Goal: Task Accomplishment & Management: Manage account settings

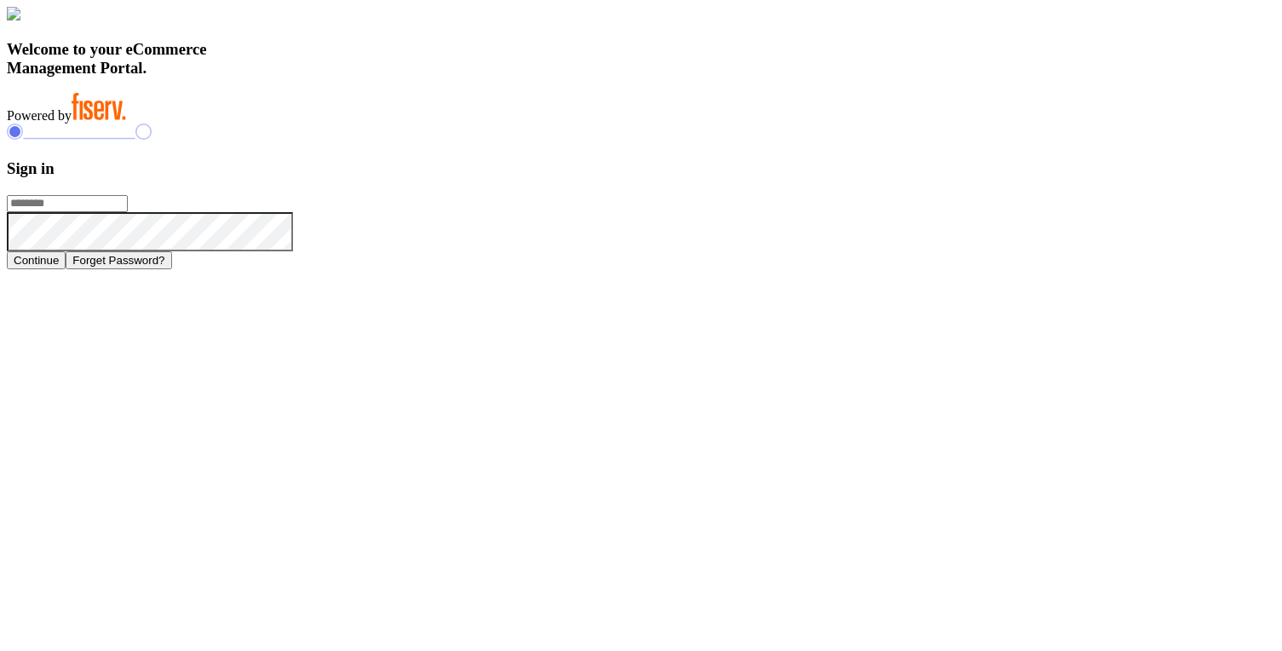
type input "**********"
click at [66, 269] on button "Continue" at bounding box center [36, 260] width 59 height 18
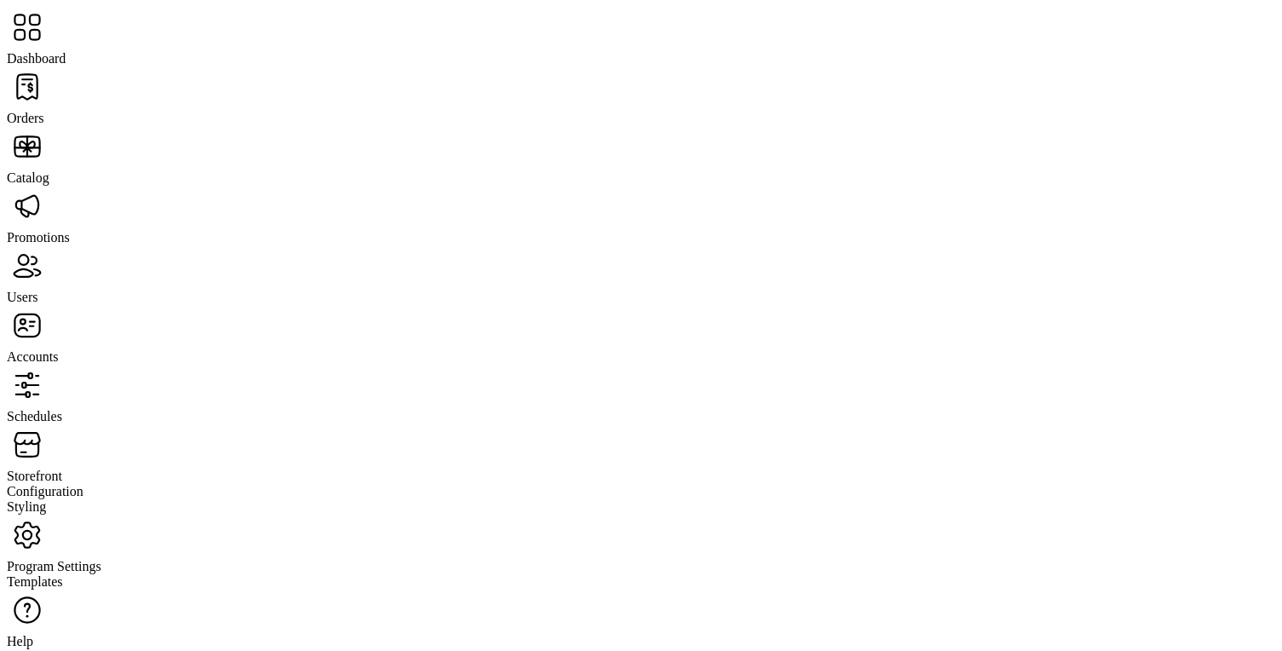
click at [62, 468] on span "Storefront" at bounding box center [34, 475] width 55 height 14
click at [46, 499] on span "Styling" at bounding box center [26, 506] width 39 height 14
click at [83, 484] on span "Configuration" at bounding box center [45, 491] width 77 height 14
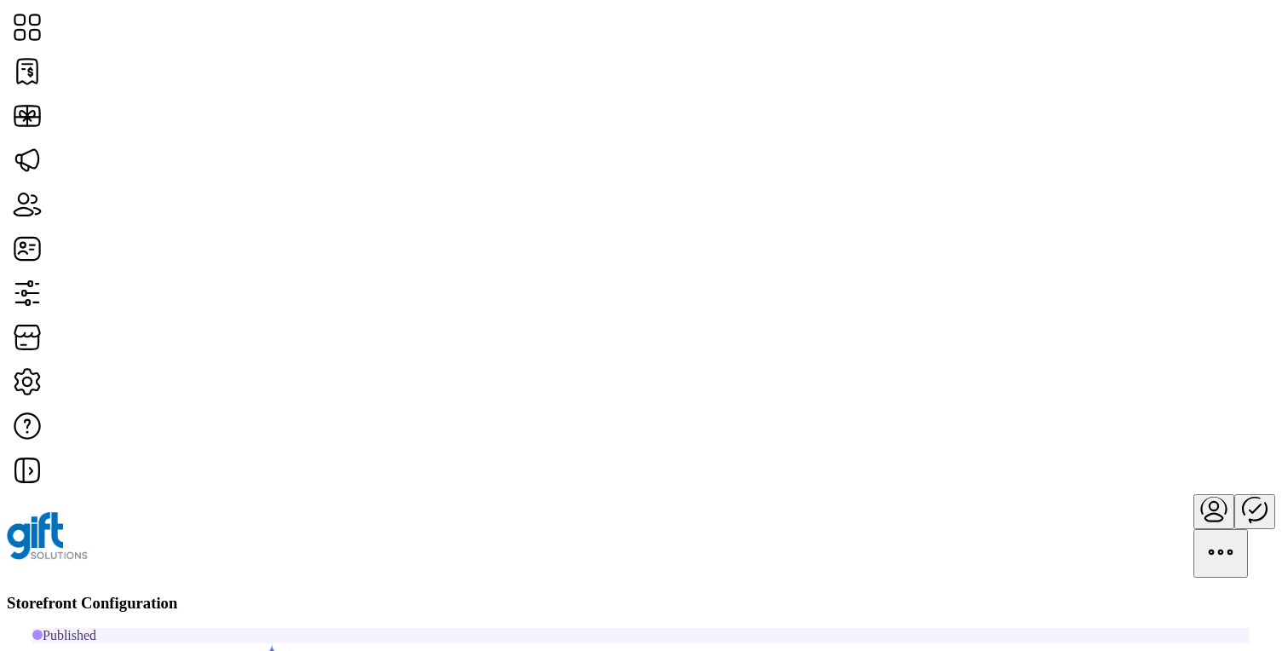
click at [1103, 369] on span "Custom Messaging" at bounding box center [1054, 362] width 105 height 14
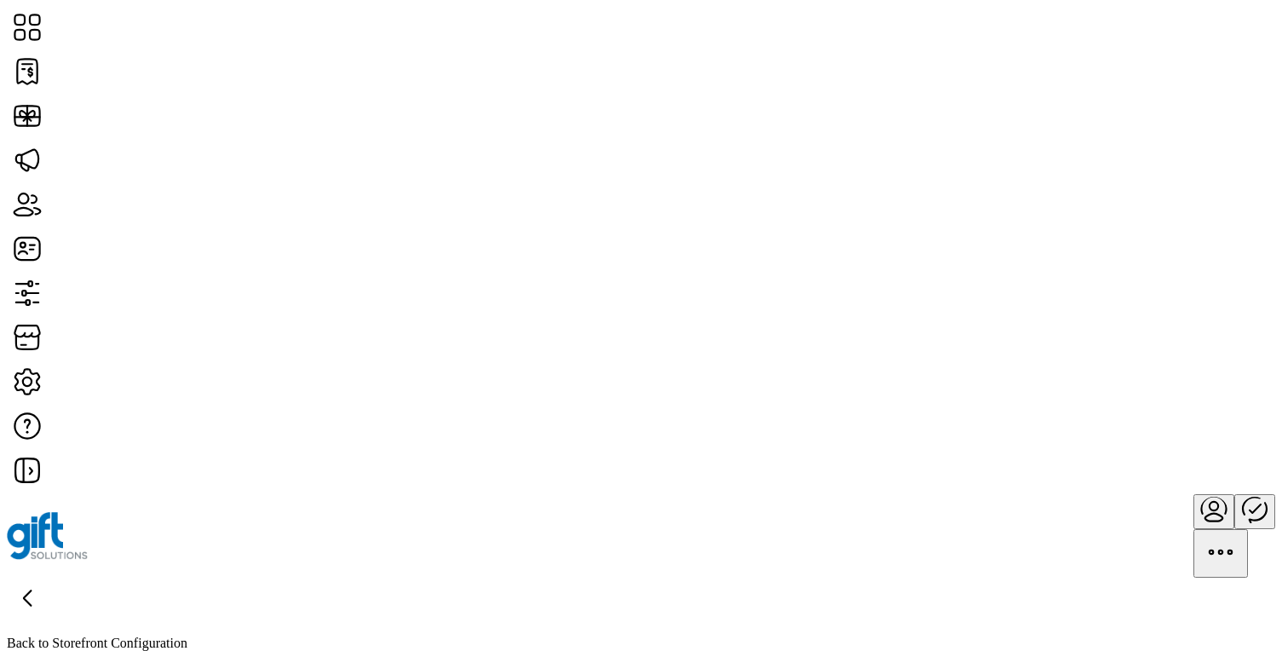
scroll to position [388, 0]
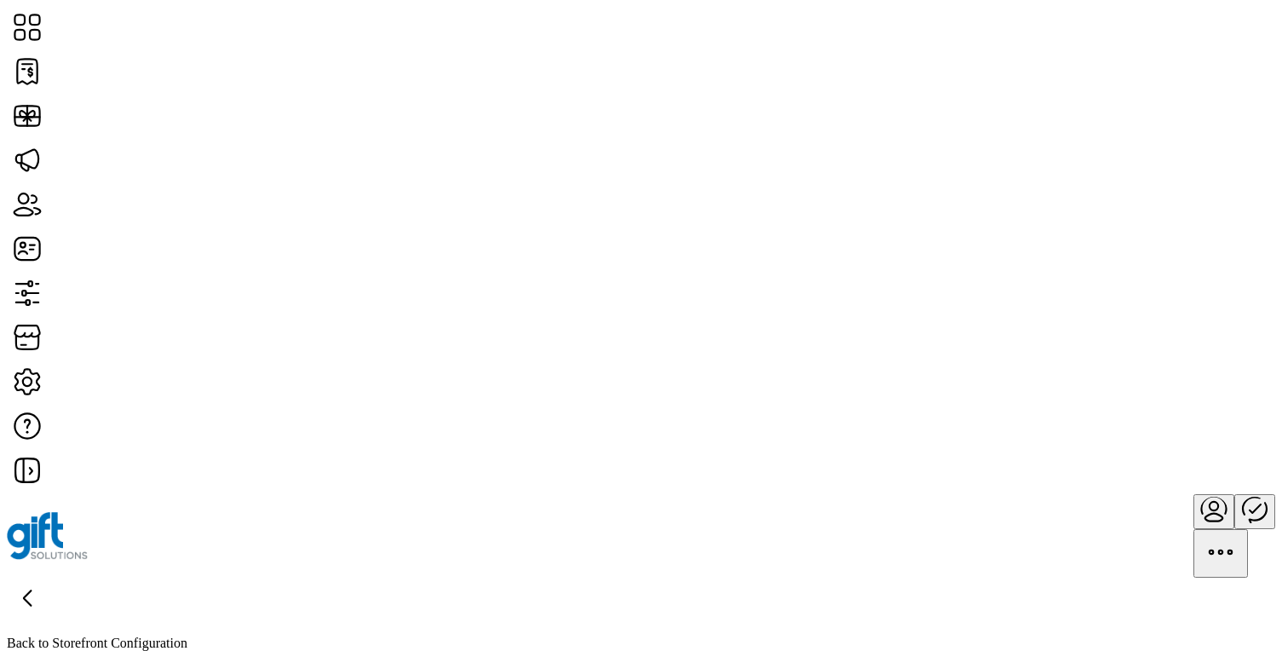
scroll to position [1083, 0]
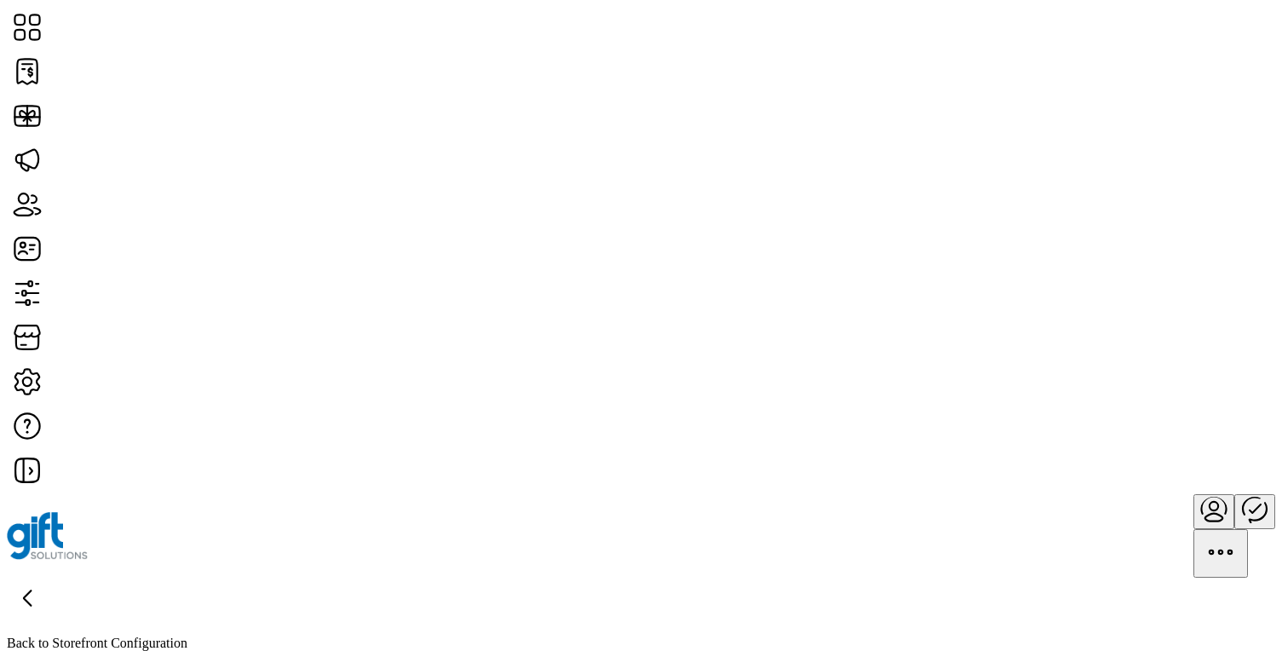
scroll to position [904, 0]
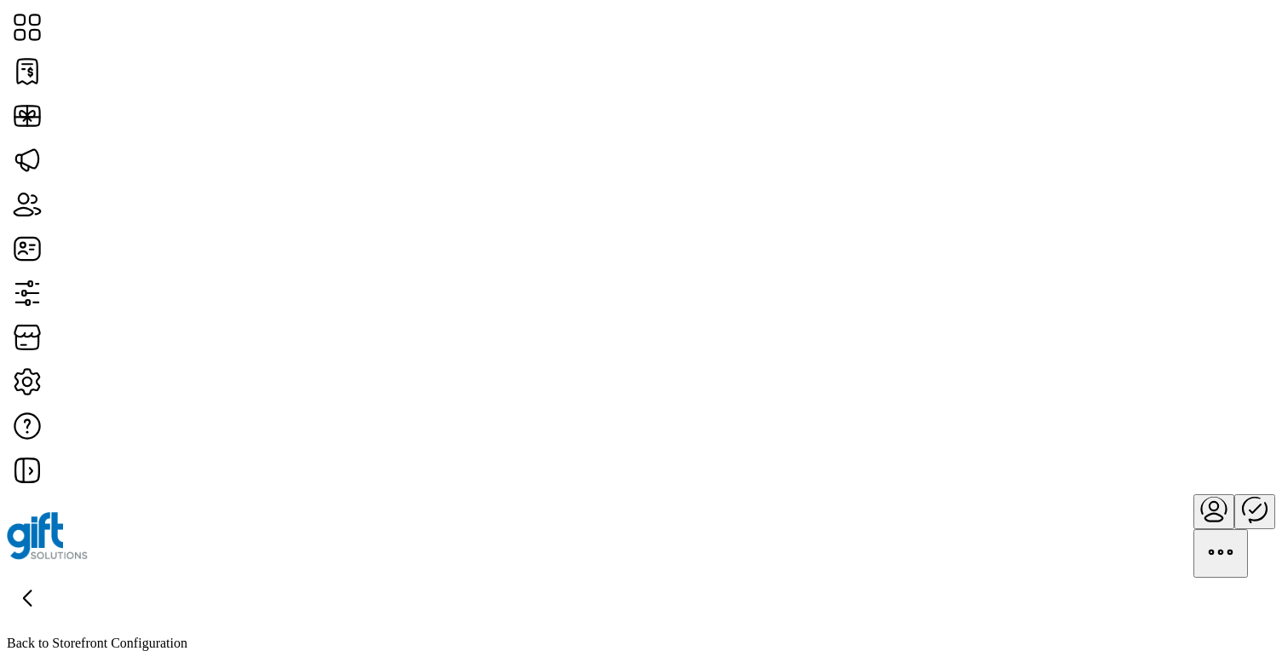
scroll to position [387, 0]
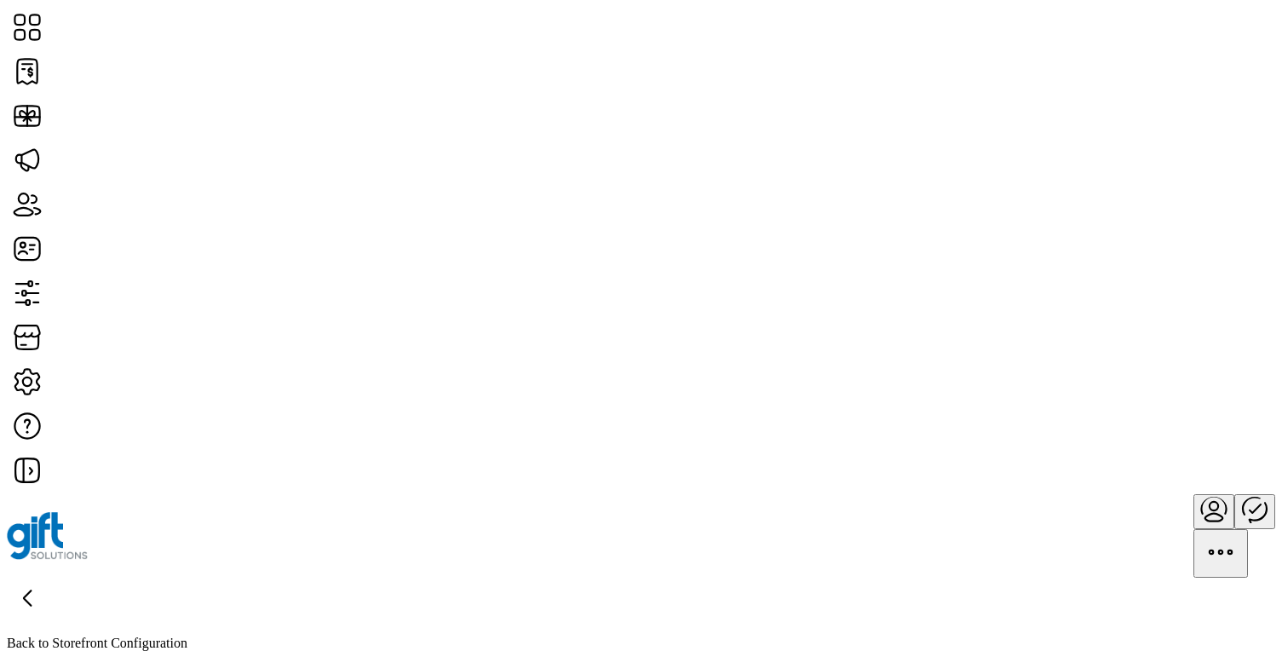
scroll to position [714, 0]
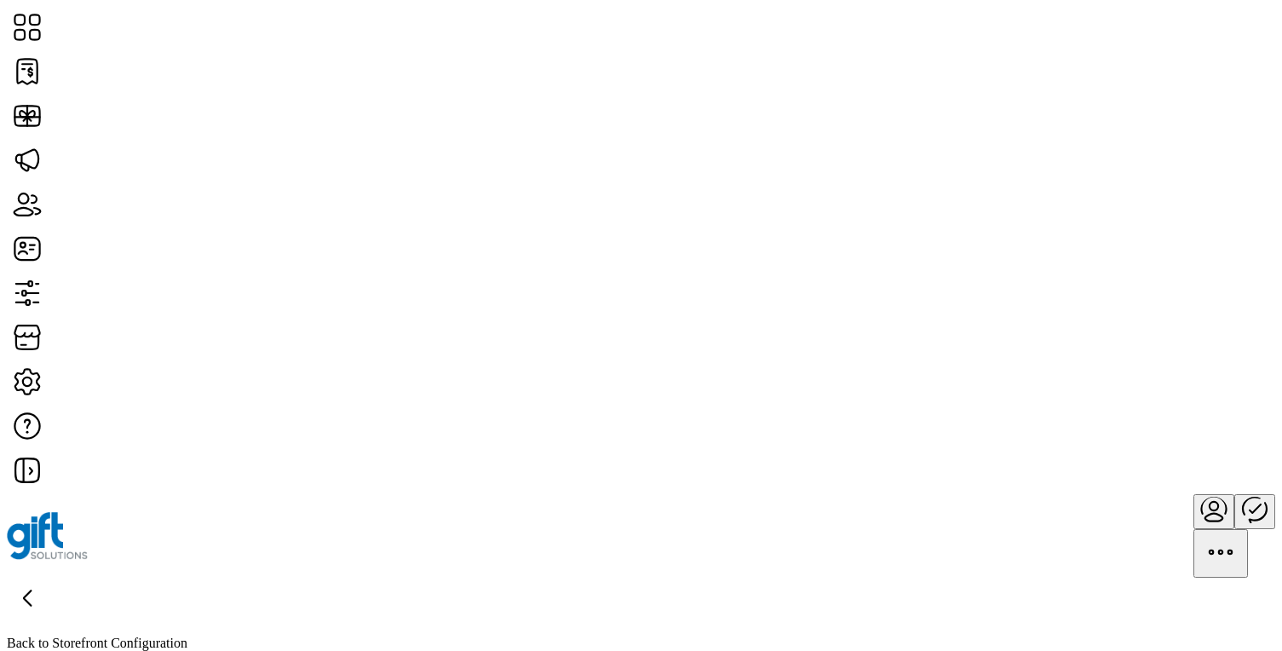
scroll to position [1065, 0]
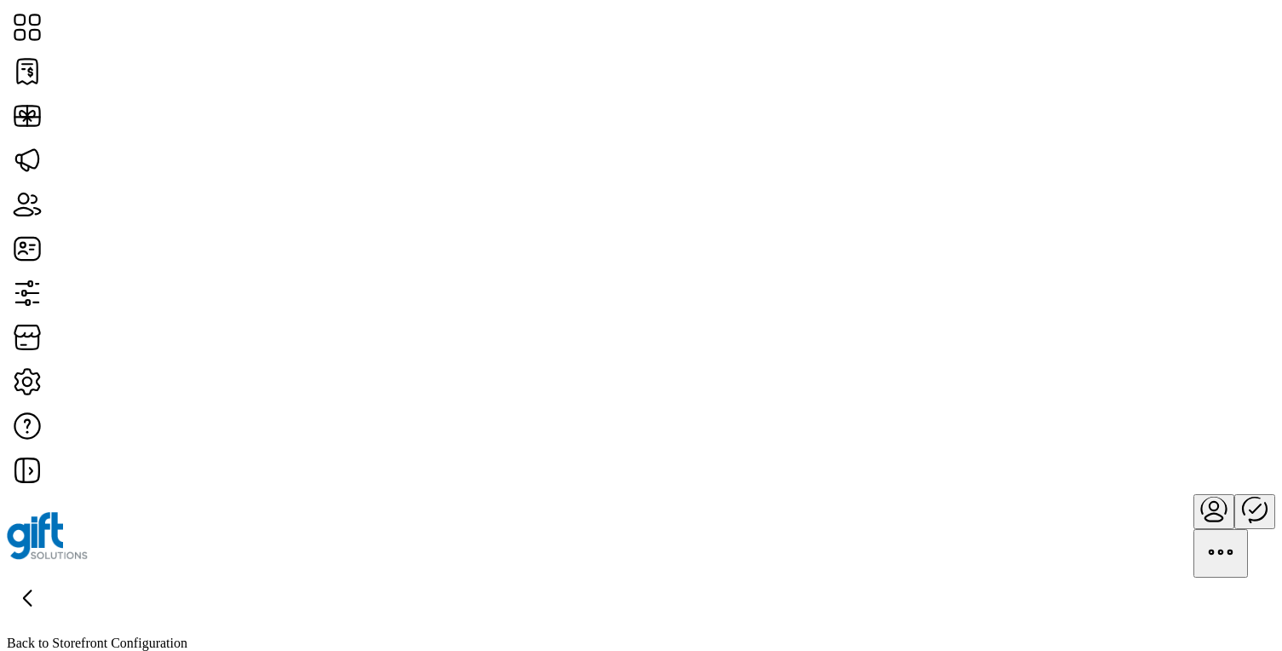
scroll to position [1529, 0]
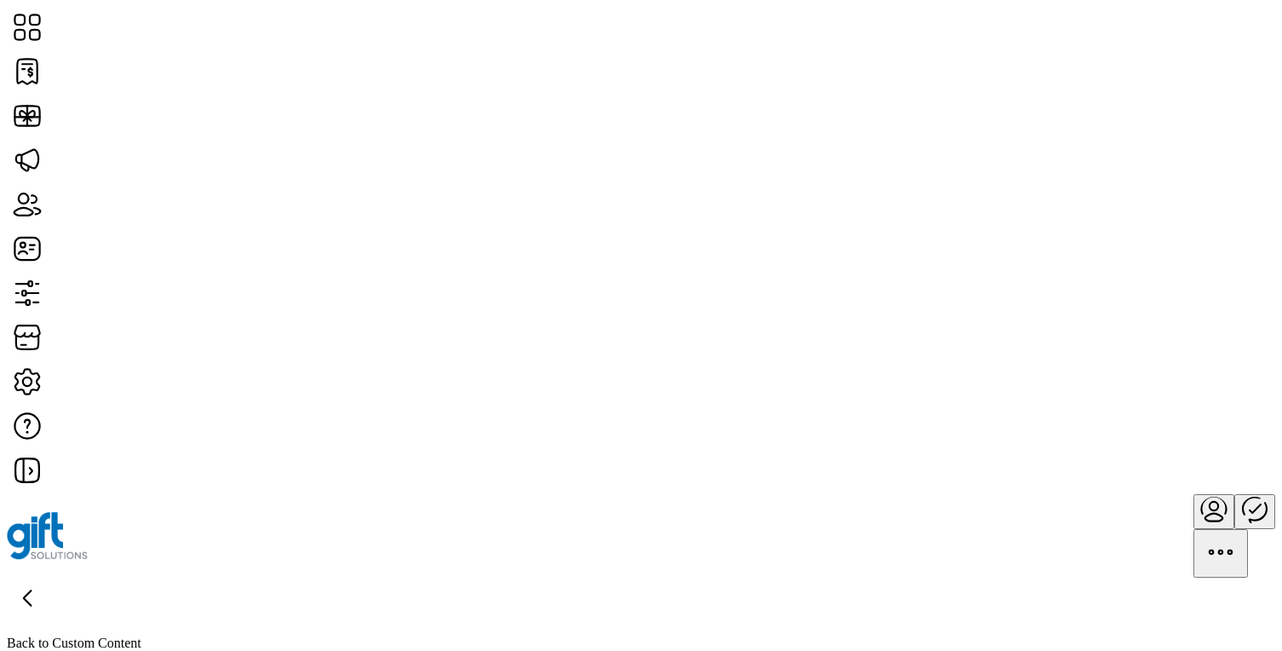
scroll to position [0, 0]
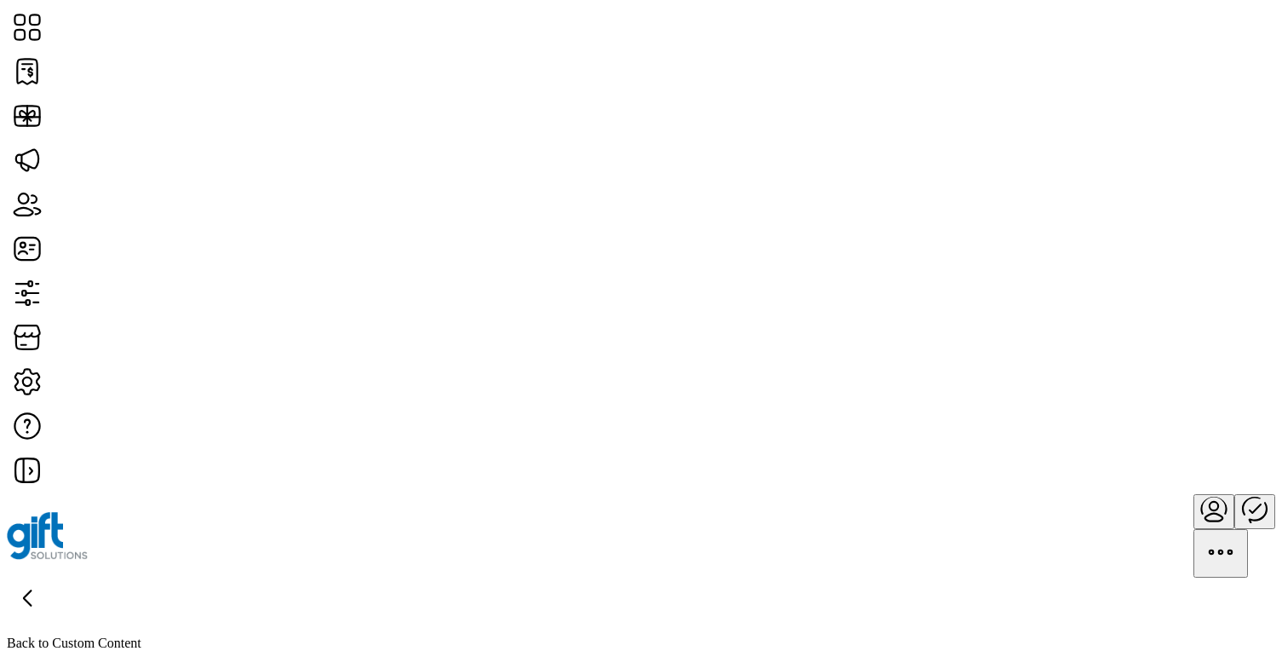
click at [48, 577] on icon at bounding box center [27, 597] width 41 height 41
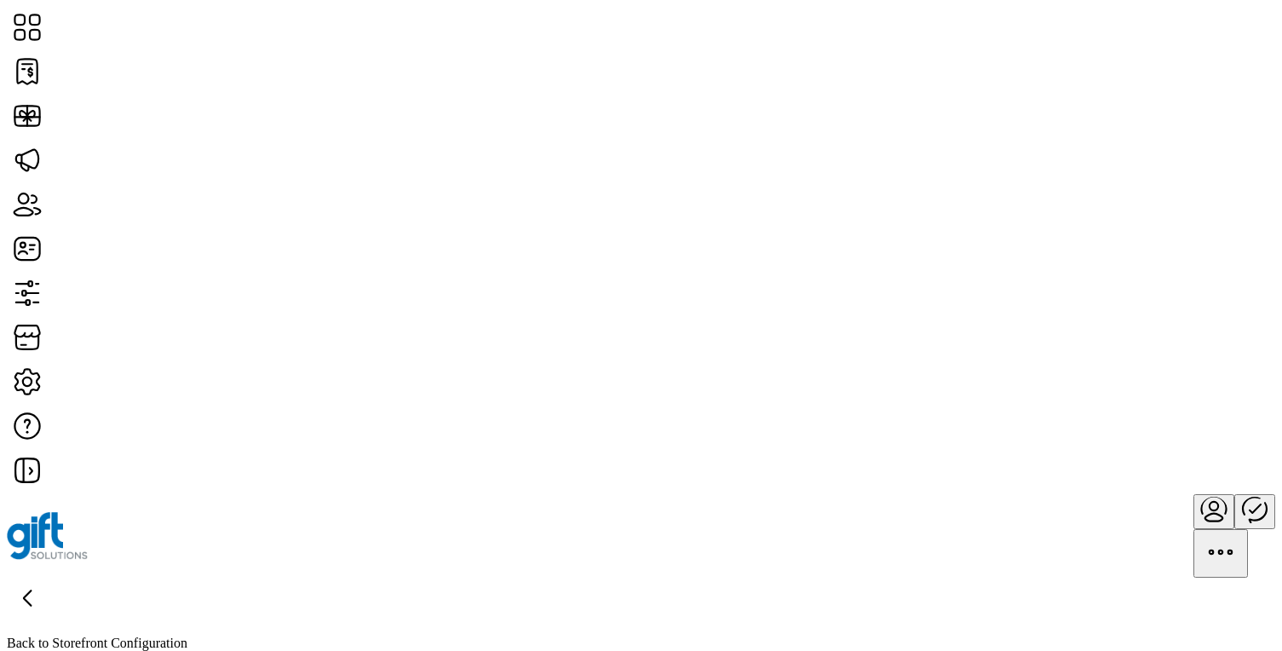
click at [48, 577] on icon at bounding box center [27, 597] width 41 height 41
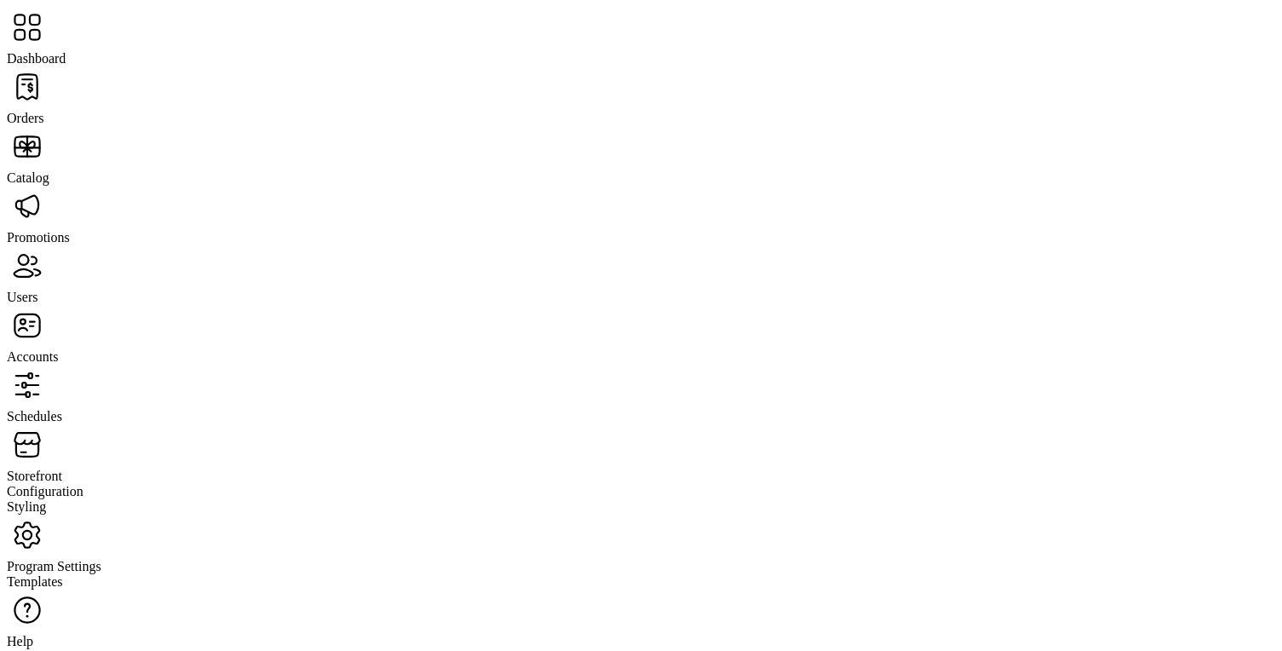
click at [66, 51] on span "Dashboard" at bounding box center [36, 58] width 59 height 14
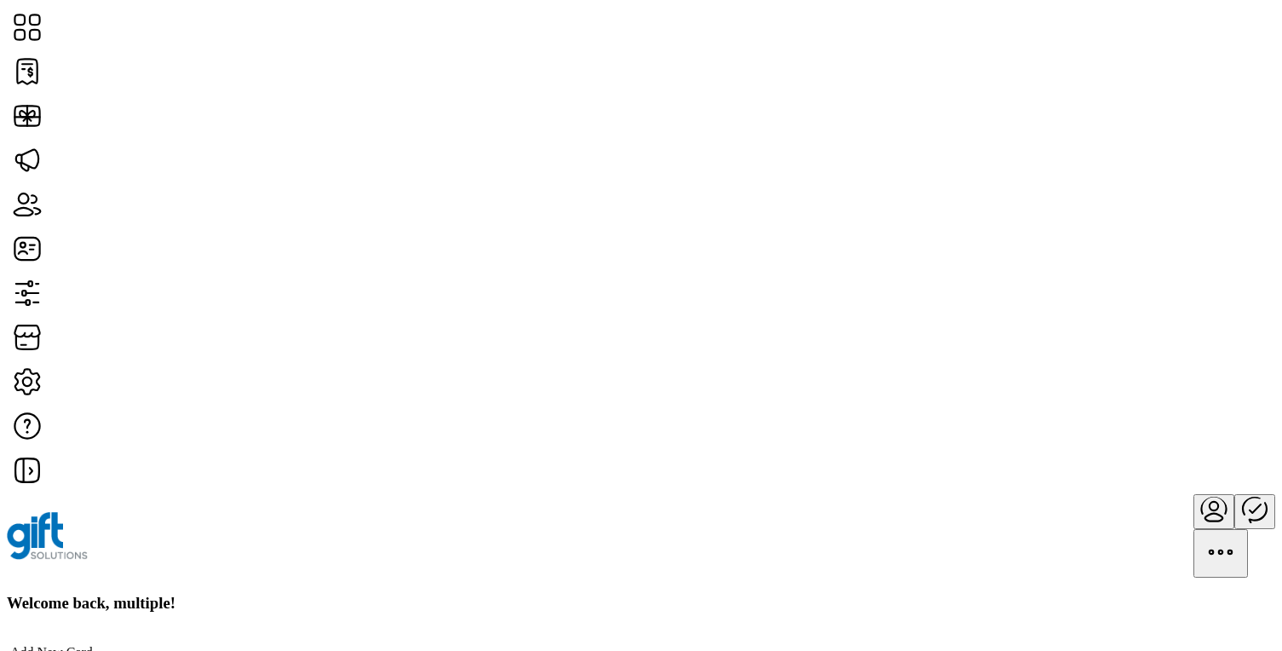
click at [403, 594] on h3 "Welcome back, multiple!" at bounding box center [641, 603] width 1268 height 19
click at [605, 594] on div "Welcome back, multiple!" at bounding box center [641, 603] width 1268 height 19
click at [399, 494] on div at bounding box center [641, 535] width 1268 height 83
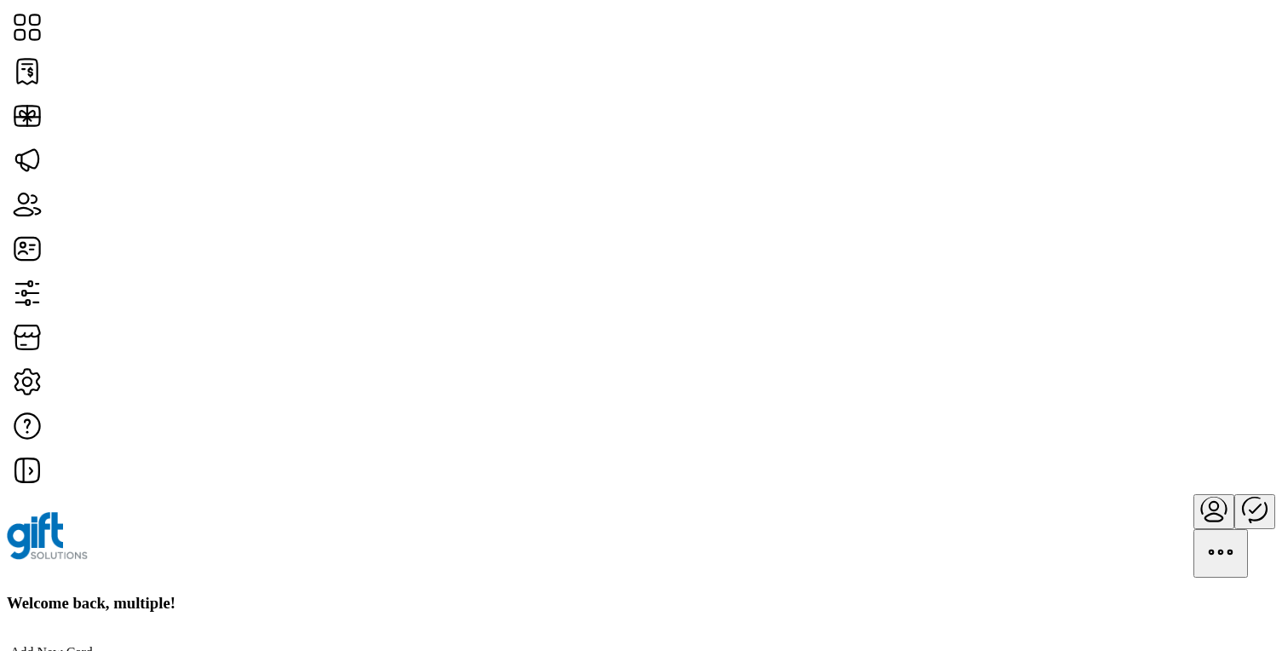
click at [276, 594] on h3 "Welcome back, multiple!" at bounding box center [641, 603] width 1268 height 19
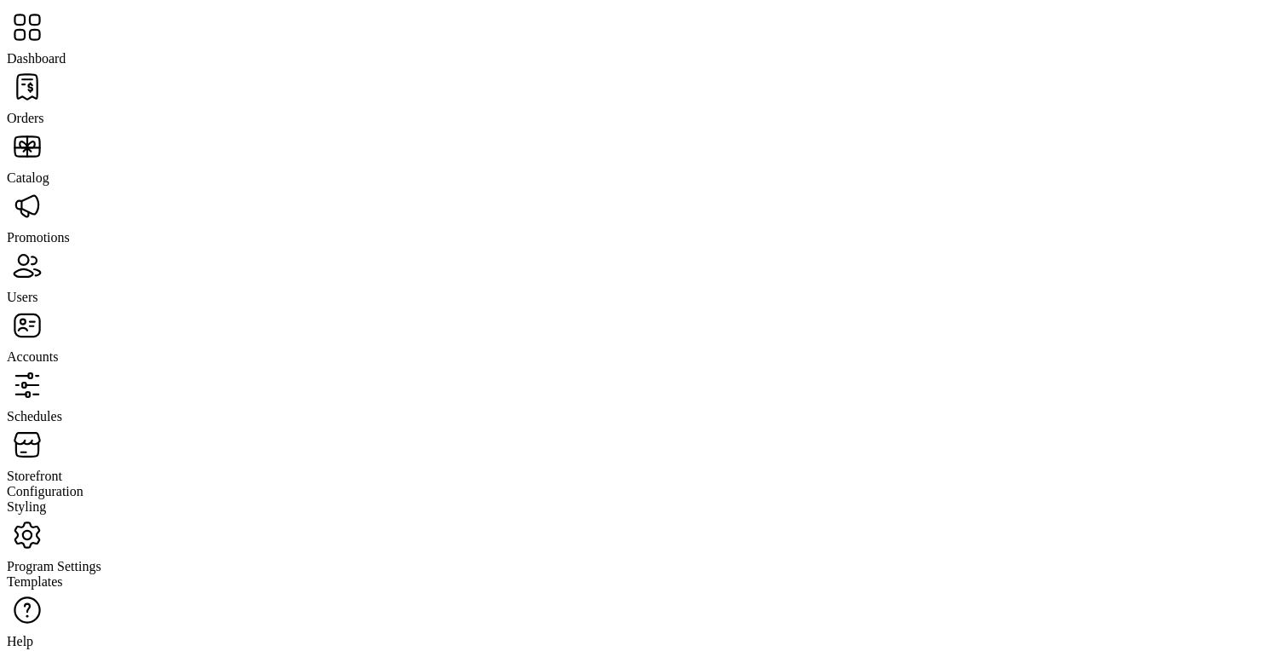
click at [62, 468] on span "Storefront" at bounding box center [34, 475] width 55 height 14
click at [83, 484] on span "Configuration" at bounding box center [45, 491] width 77 height 14
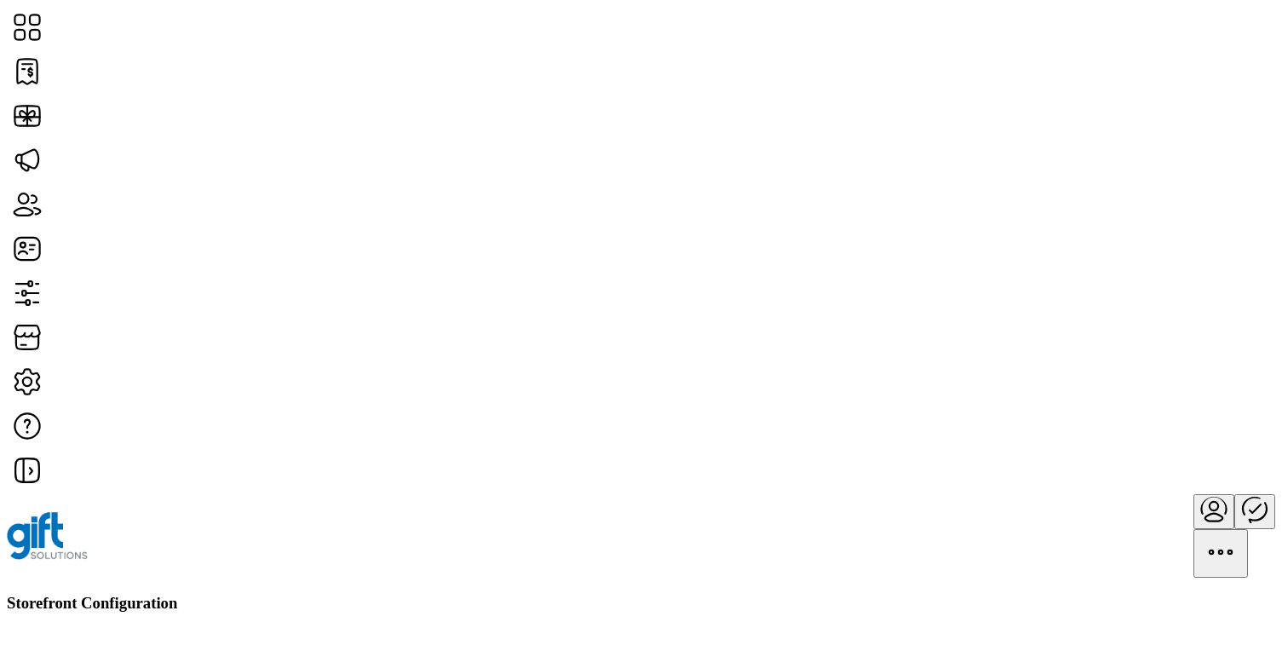
click at [819, 594] on div "Storefront Configuration" at bounding box center [641, 603] width 1268 height 19
click at [353, 594] on h3 "Storefront Configuration" at bounding box center [641, 603] width 1268 height 19
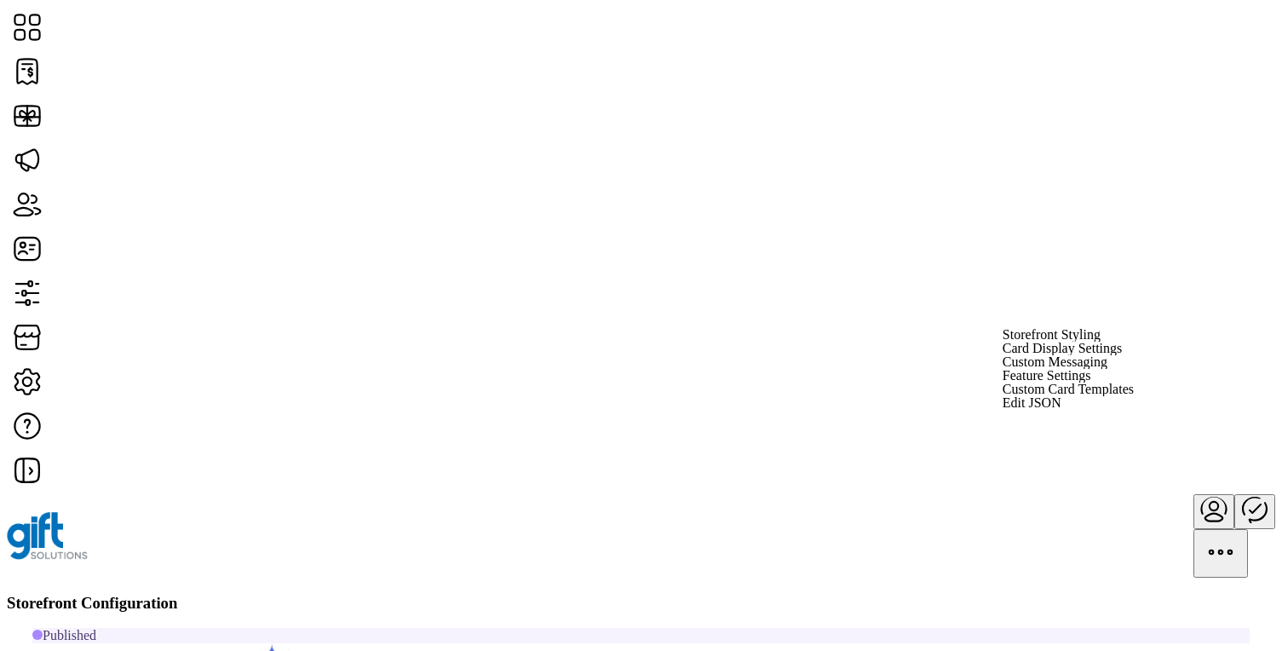
click at [1107, 369] on span "Custom Messaging" at bounding box center [1054, 362] width 105 height 14
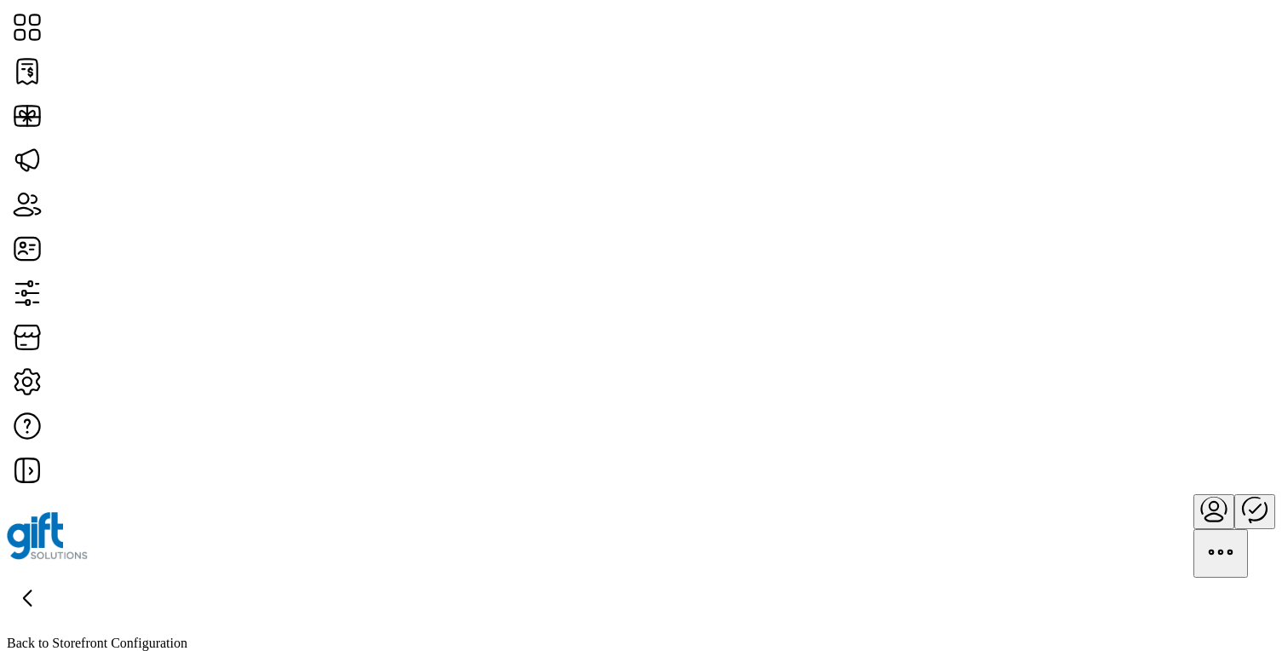
click at [48, 577] on icon at bounding box center [27, 597] width 41 height 41
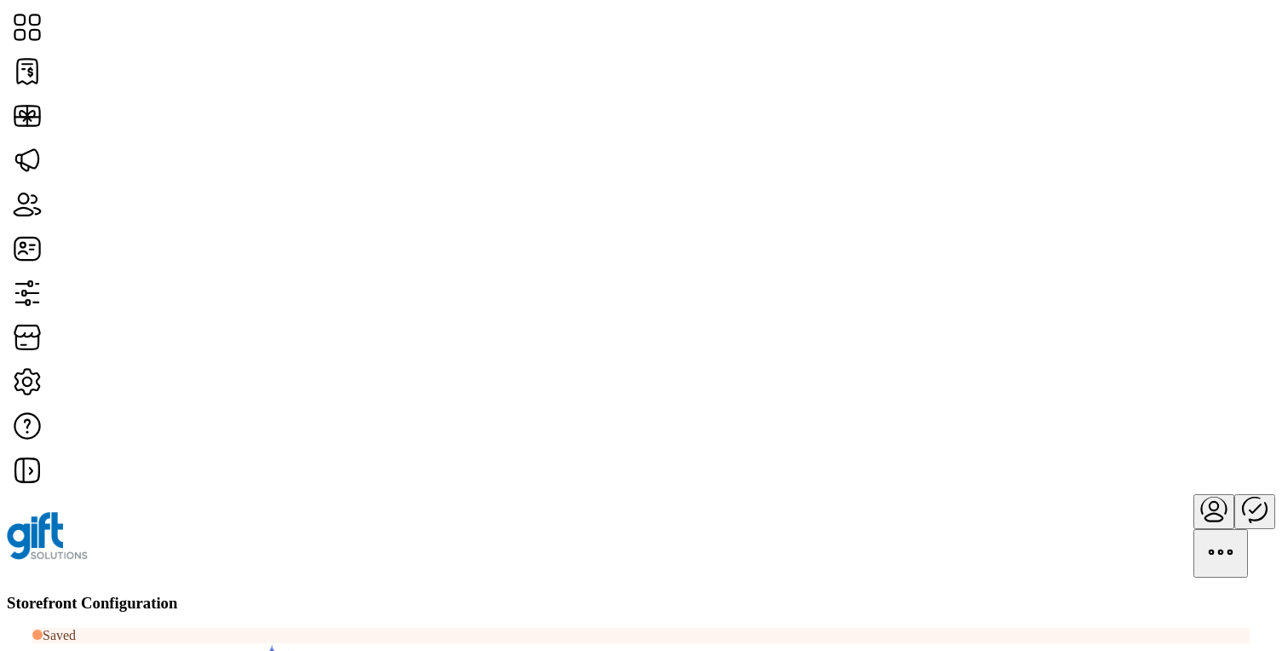
scroll to position [0, 0]
click at [1117, 369] on span "Custom Messaging" at bounding box center [1064, 362] width 105 height 14
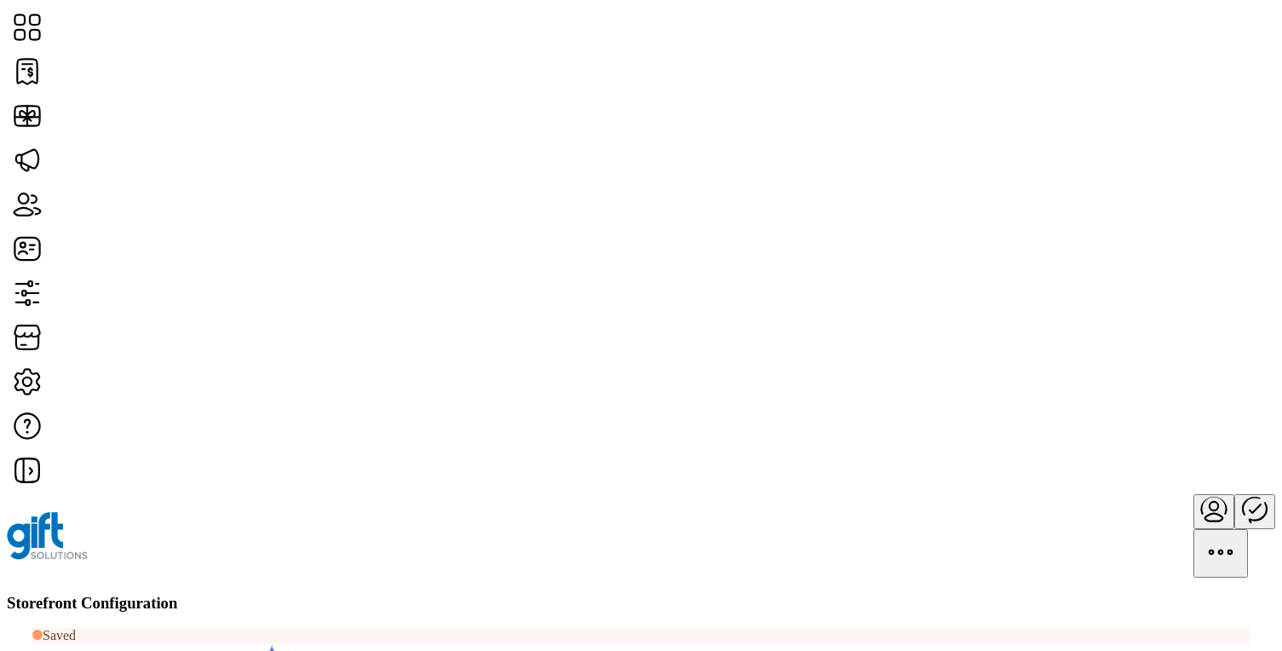
click at [1117, 369] on span "Custom Messaging" at bounding box center [1064, 362] width 105 height 14
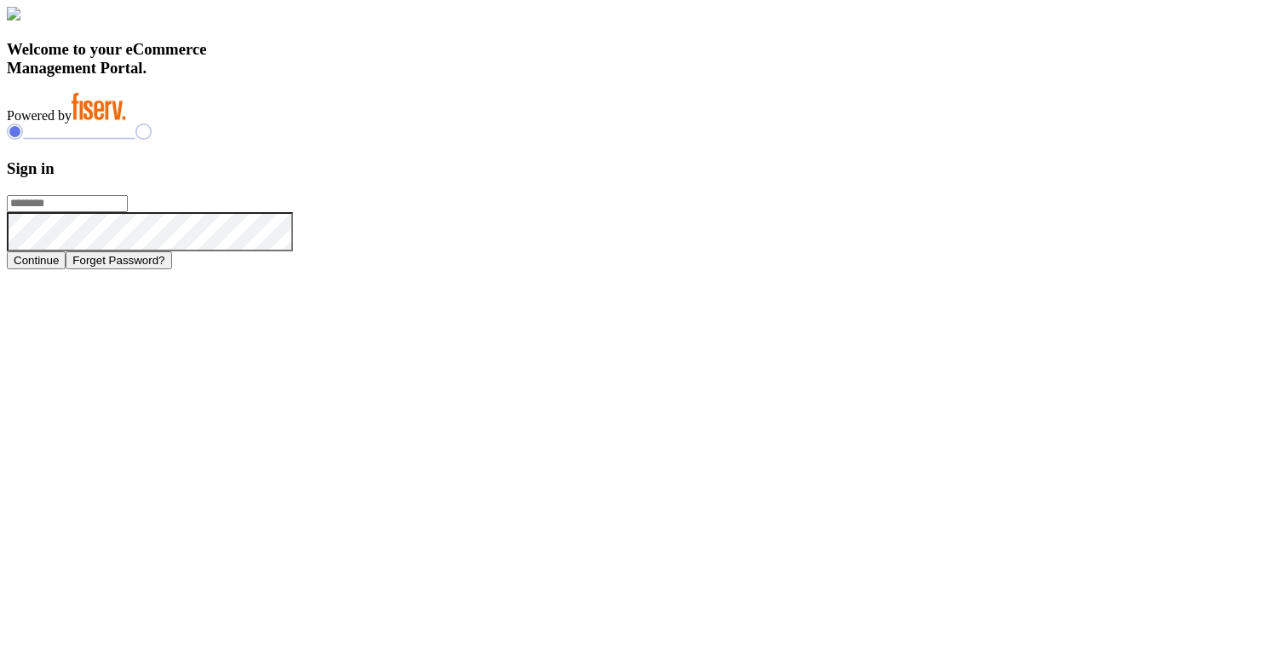
type input "**********"
click at [66, 269] on button "Continue" at bounding box center [36, 260] width 59 height 18
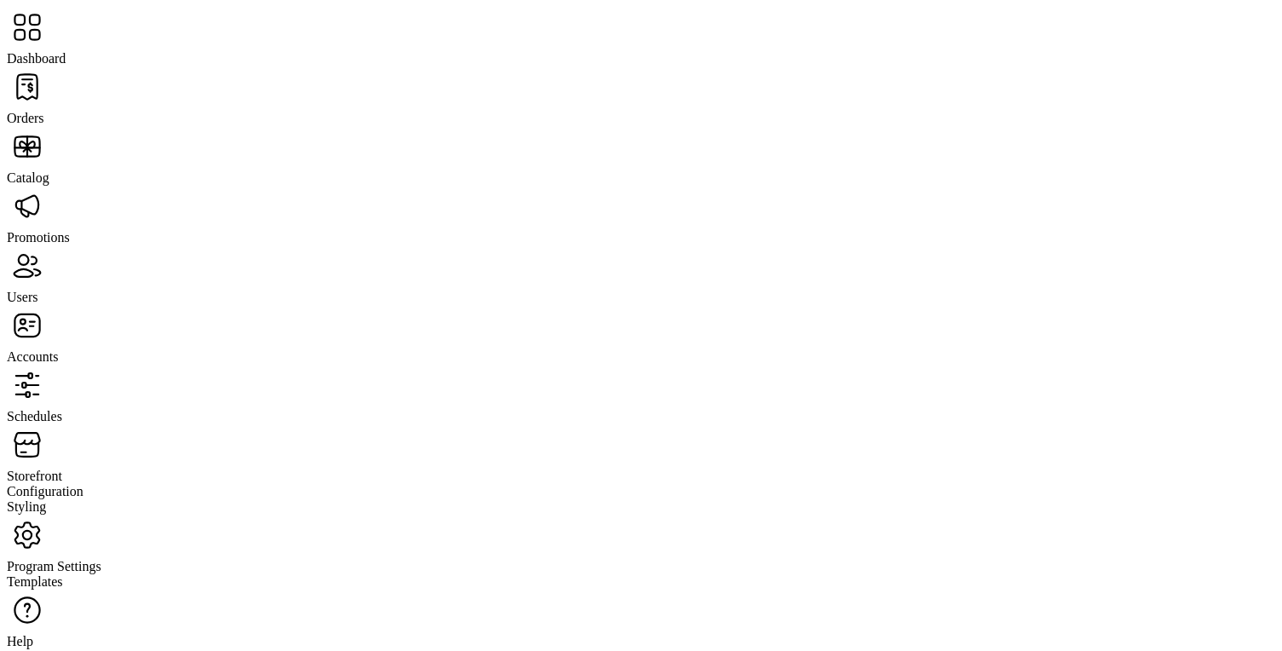
click at [92, 424] on div "Storefront" at bounding box center [641, 454] width 1268 height 60
click at [83, 484] on span "Configuration" at bounding box center [45, 491] width 77 height 14
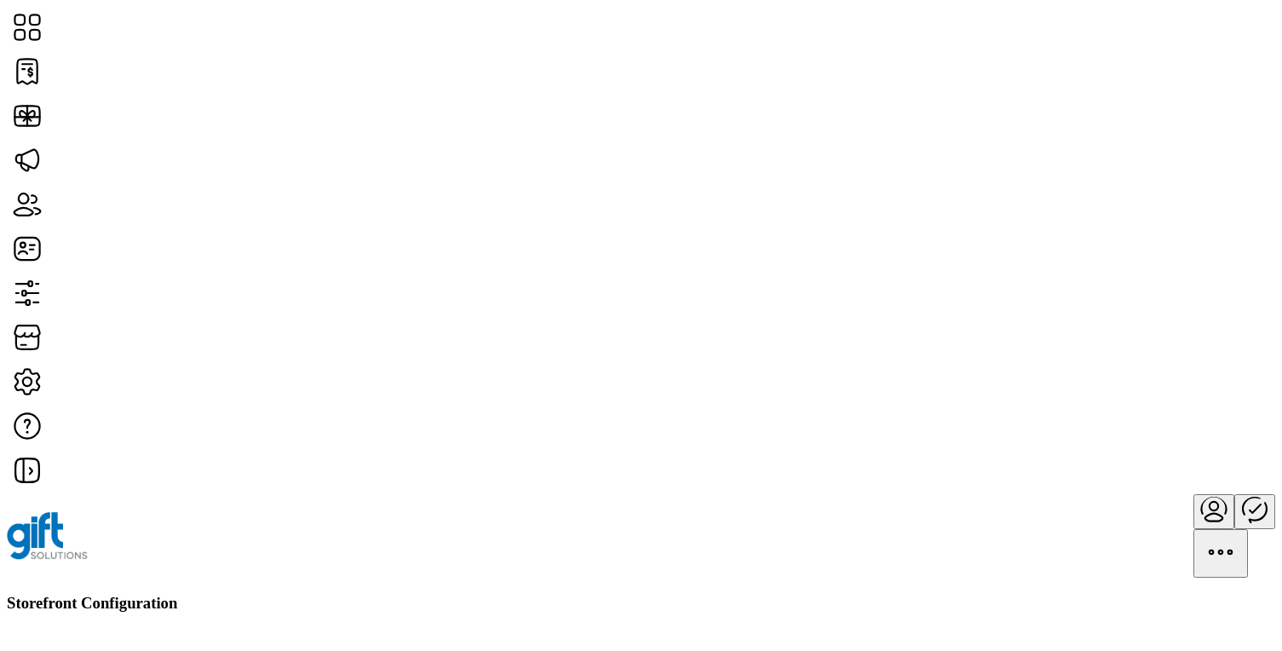
click at [725, 594] on div "Storefront Configuration" at bounding box center [641, 603] width 1268 height 19
click at [1107, 369] on span "Custom Messaging" at bounding box center [1054, 362] width 105 height 14
type input "*********"
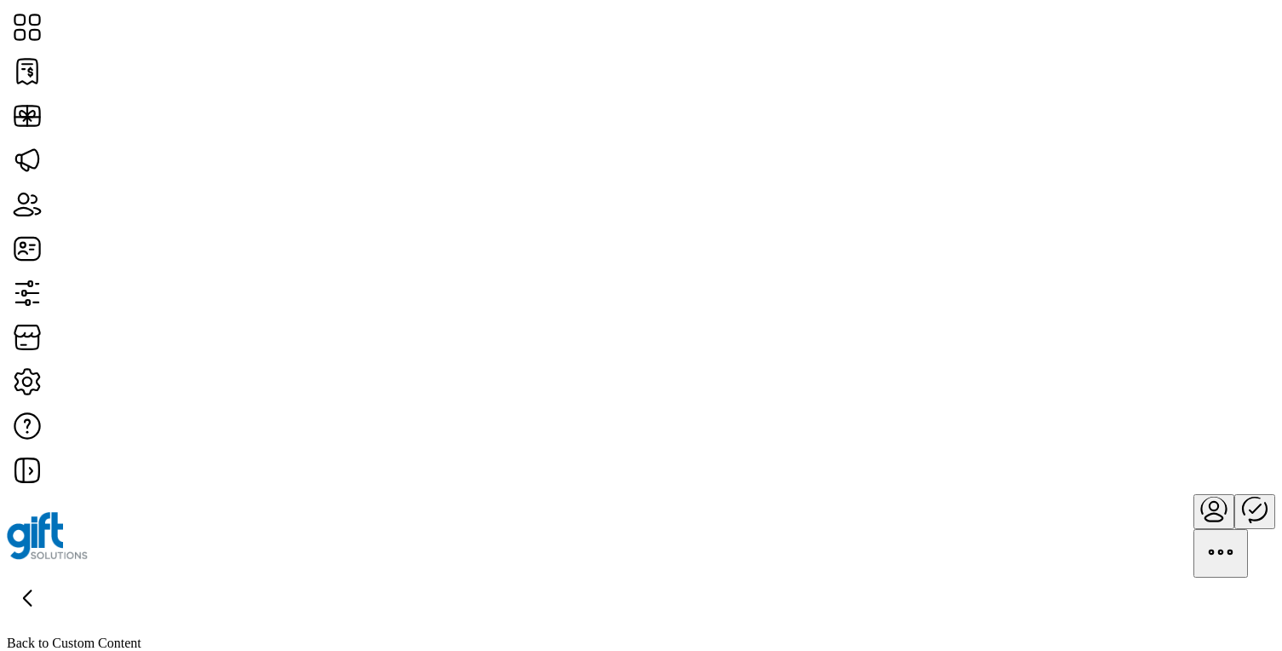
type input "*********"
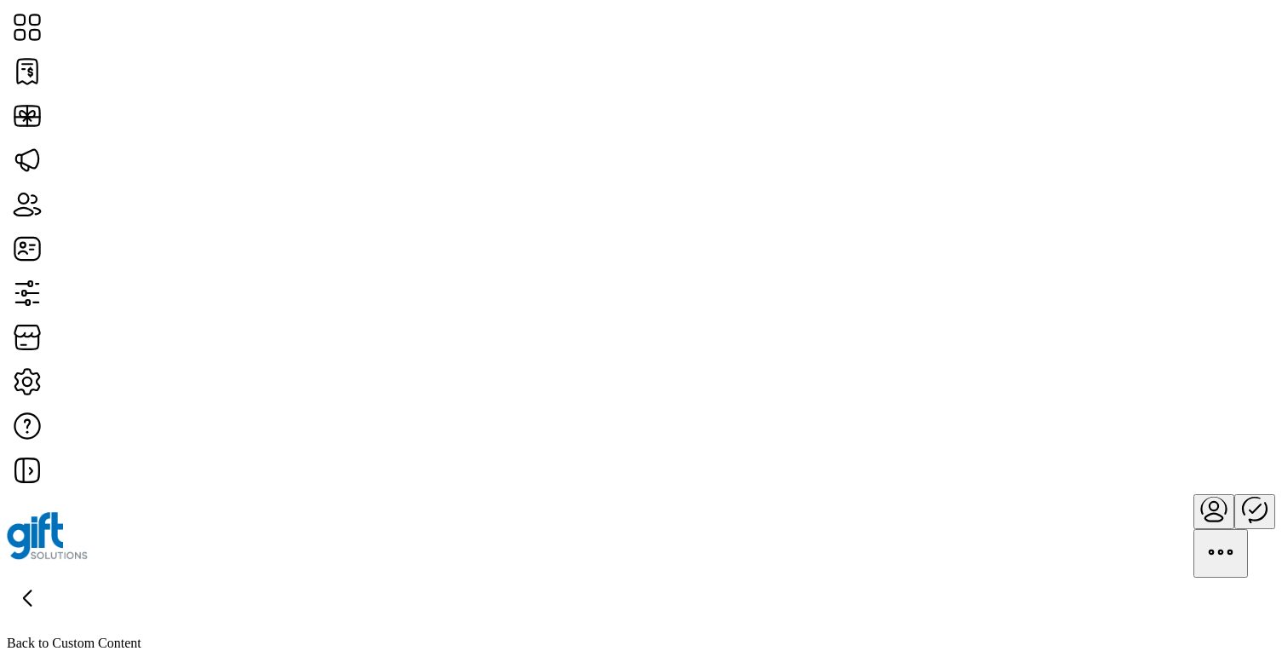
click at [147, 635] on p "Back to Custom Content" at bounding box center [641, 642] width 1268 height 15
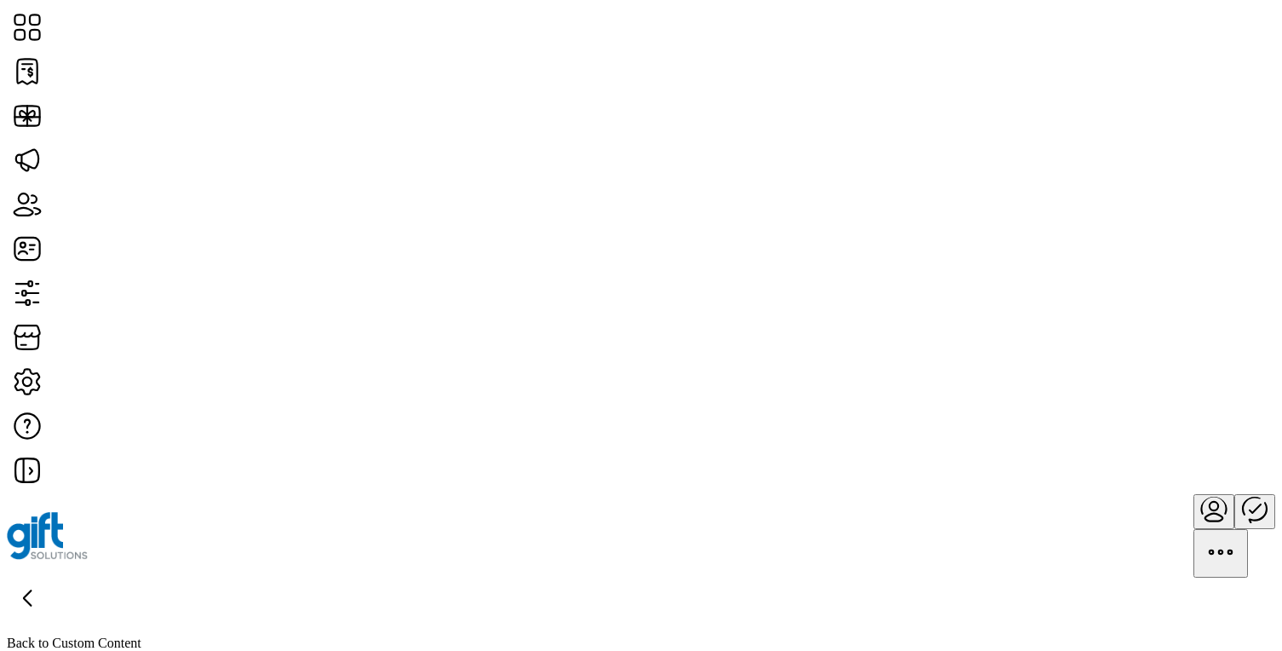
scroll to position [450, 0]
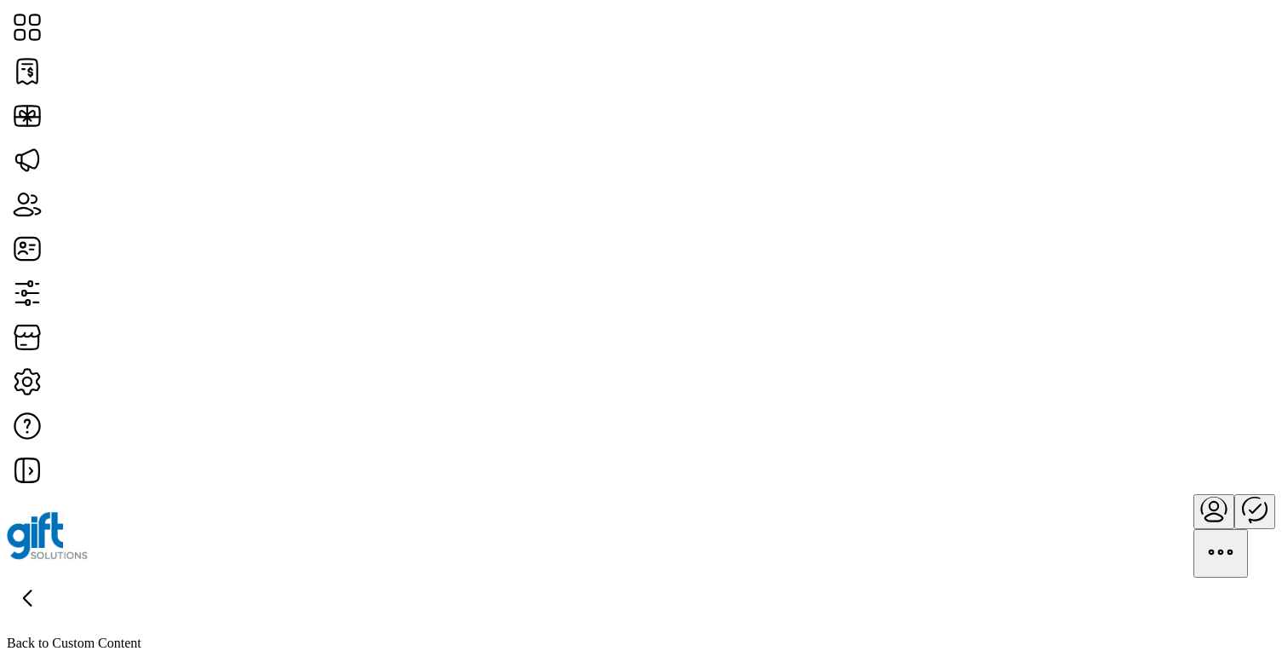
scroll to position [0, 0]
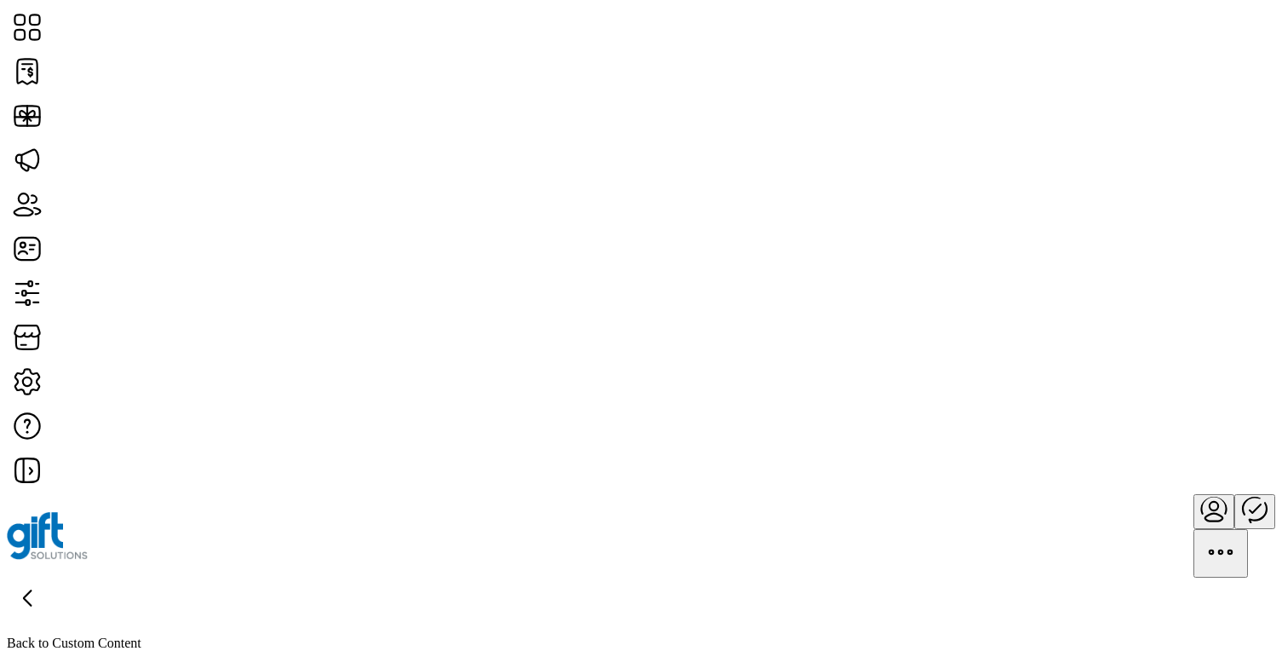
type input "*******"
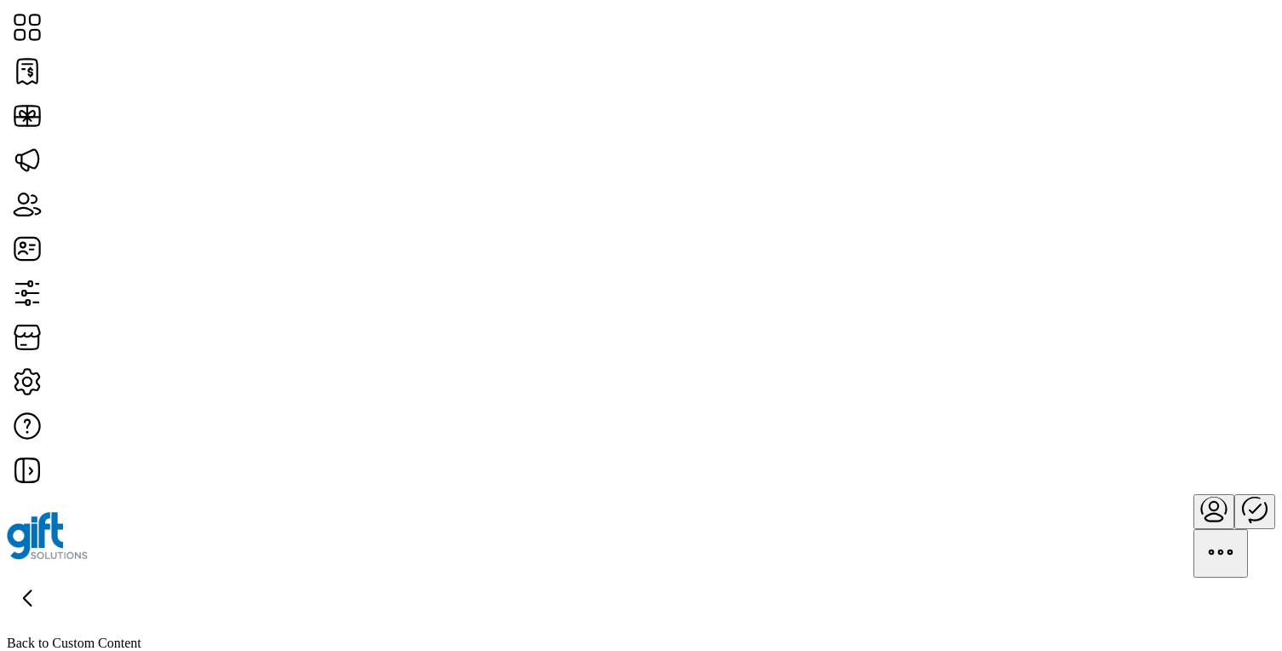
scroll to position [9, 5]
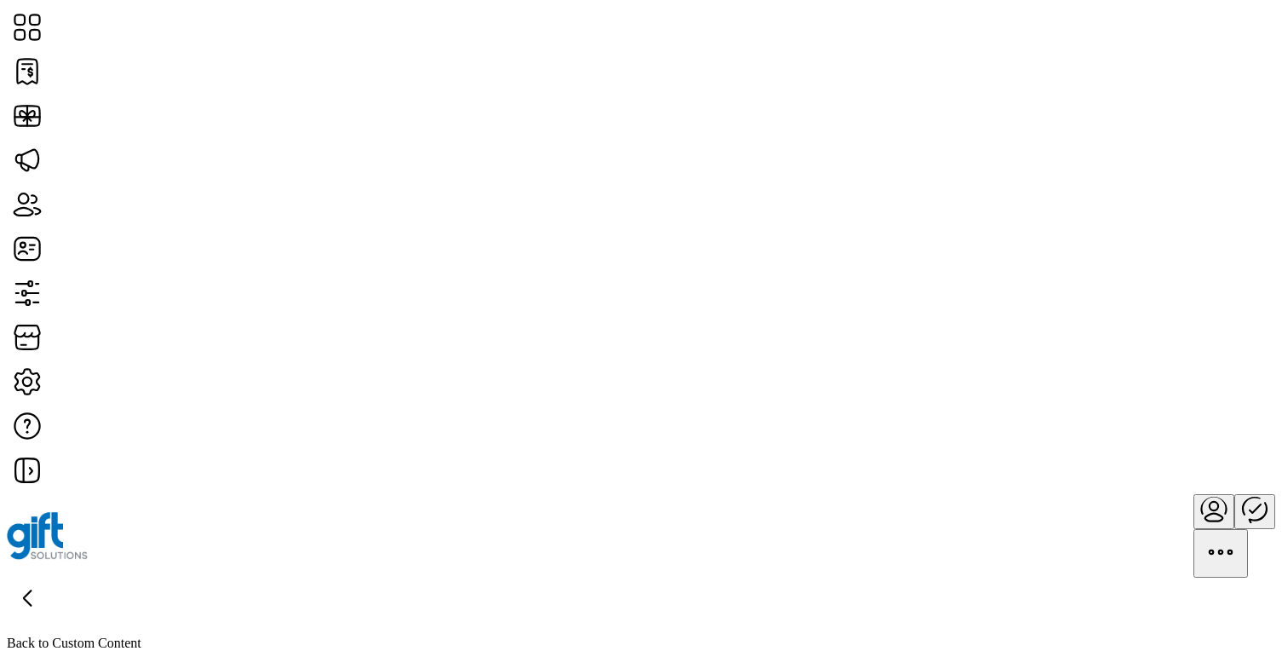
click at [48, 577] on icon at bounding box center [27, 597] width 41 height 41
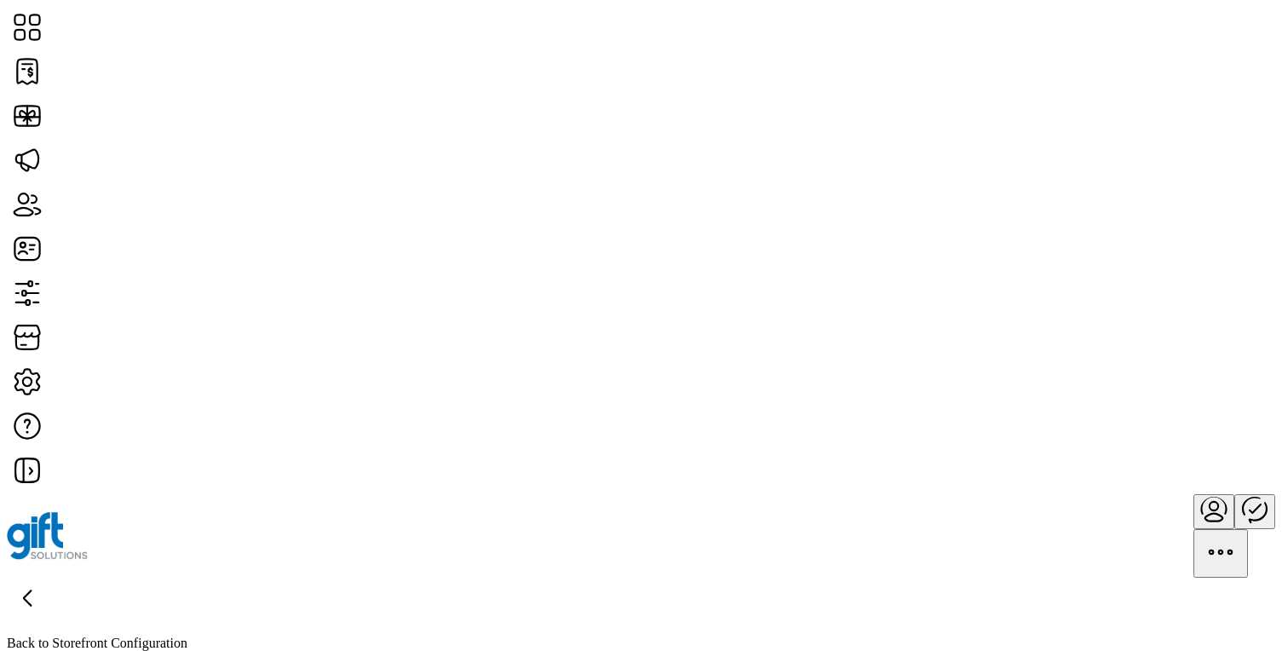
scroll to position [336, 0]
type input "**********"
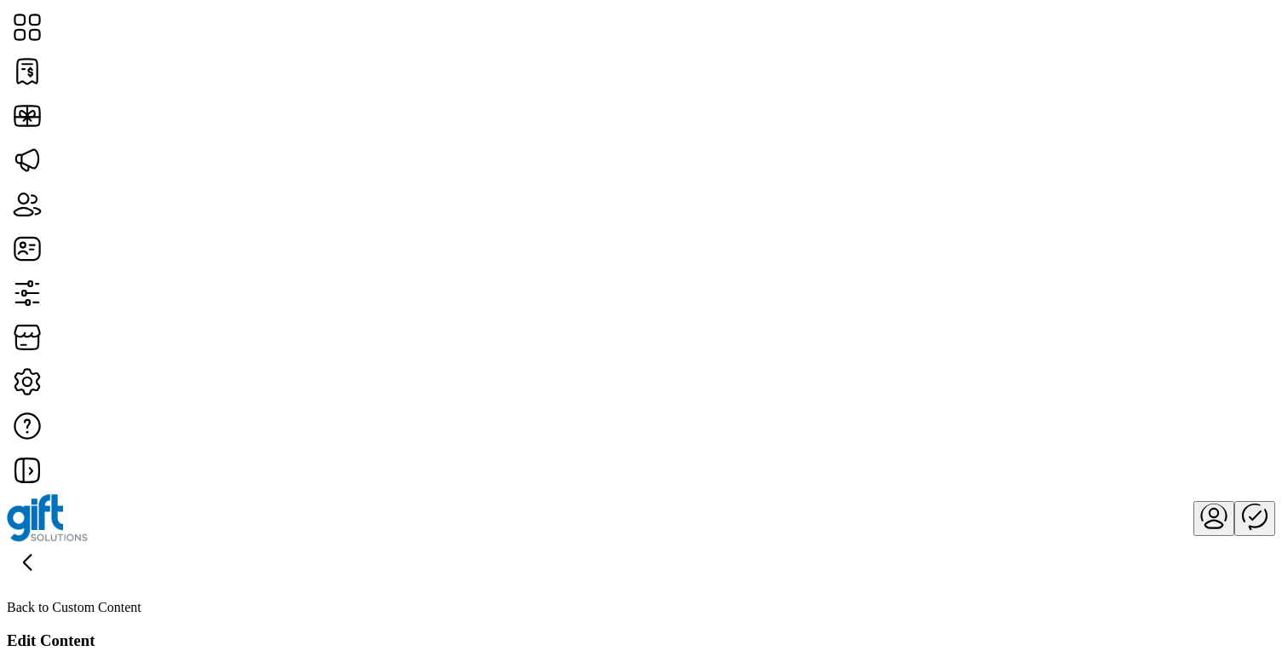
type input "**********"
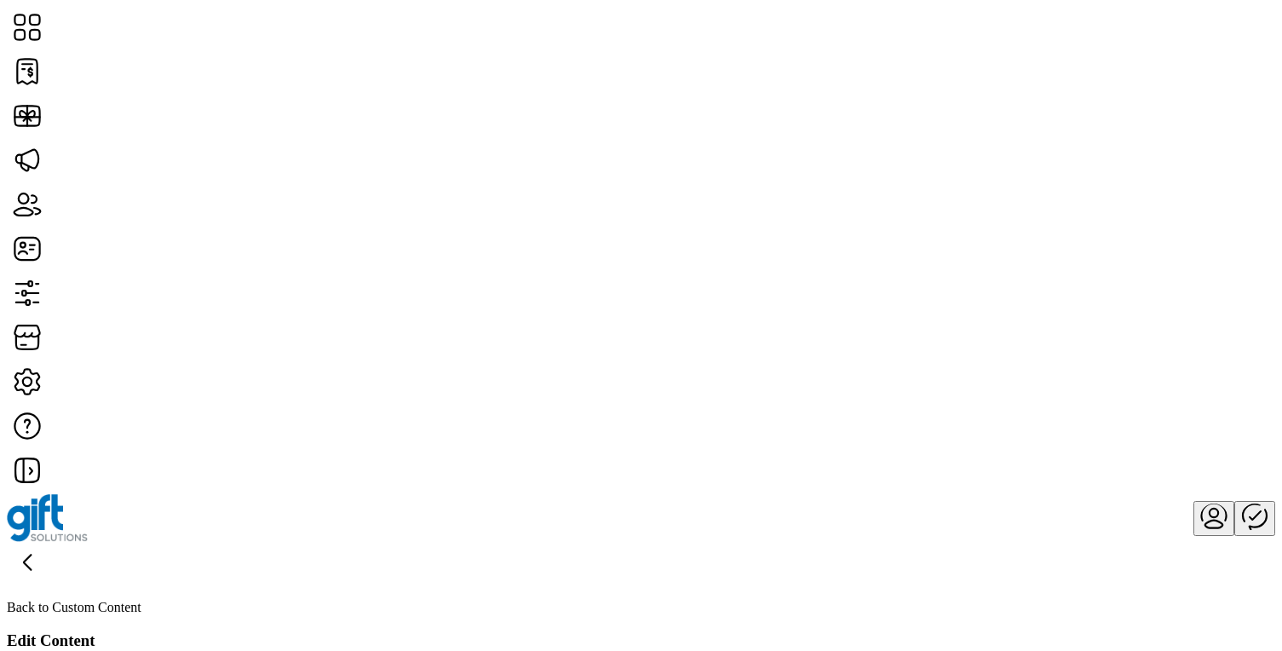
type input "**********"
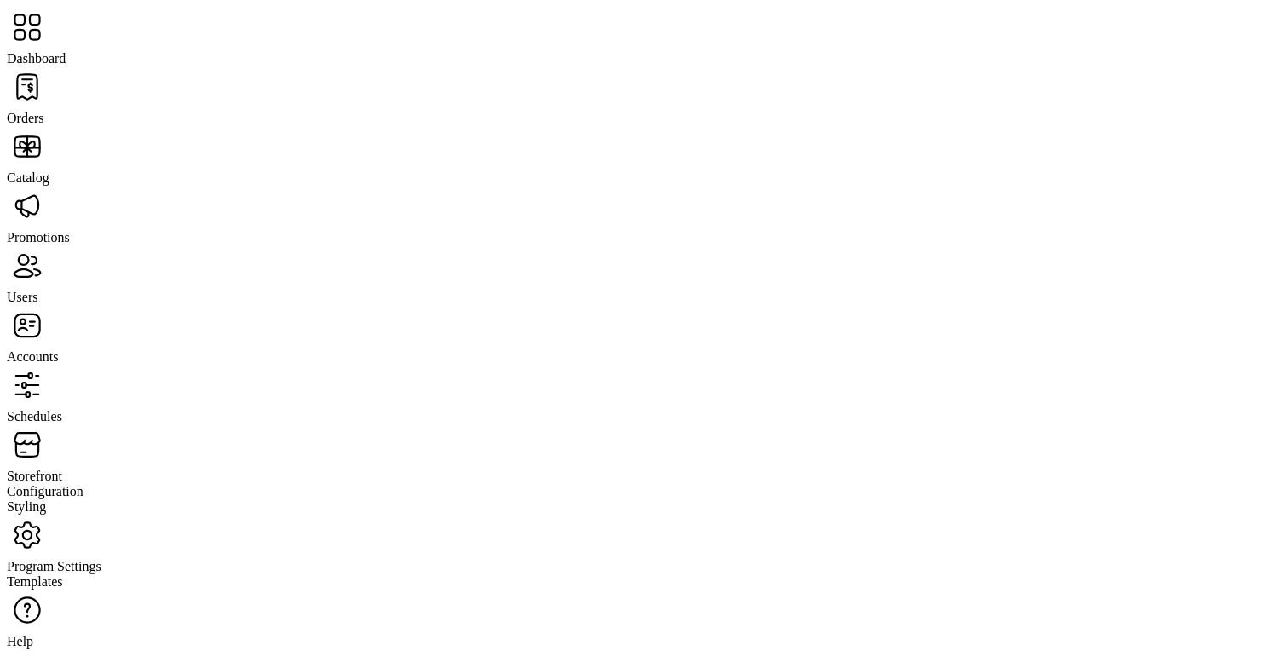
click at [62, 468] on span "Storefront" at bounding box center [34, 475] width 55 height 14
click at [101, 559] on span "Program Settings" at bounding box center [54, 566] width 95 height 14
click at [63, 574] on span "Templates" at bounding box center [35, 581] width 56 height 14
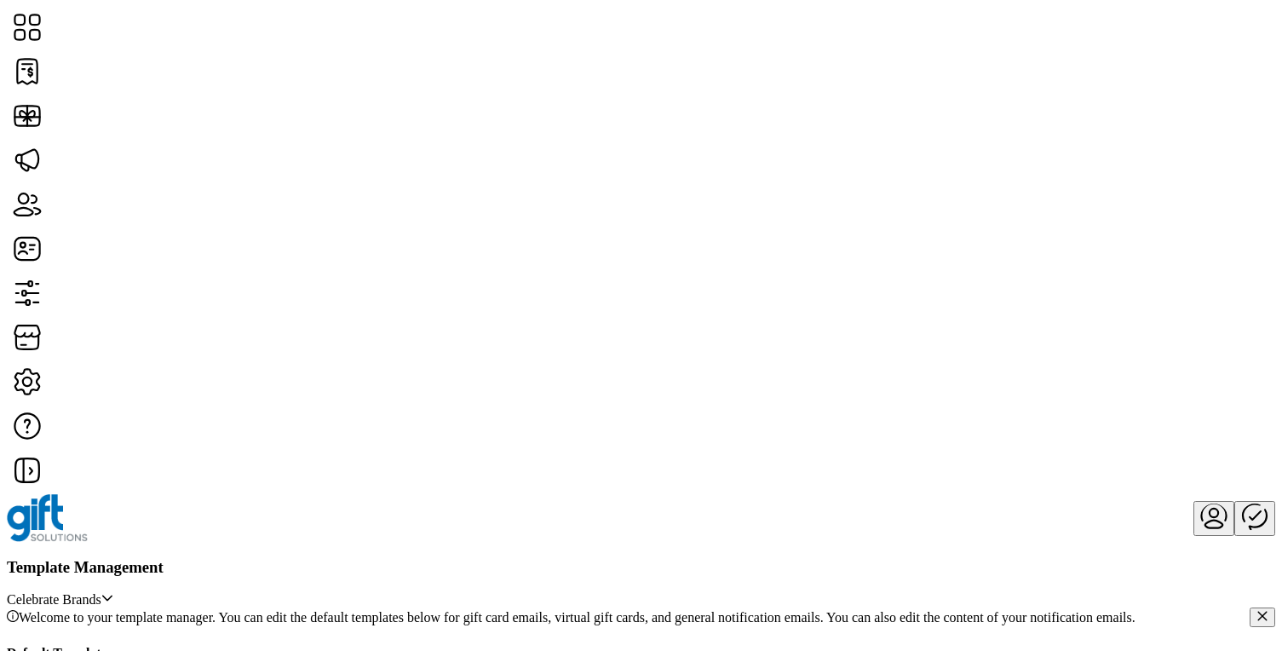
scroll to position [255, 0]
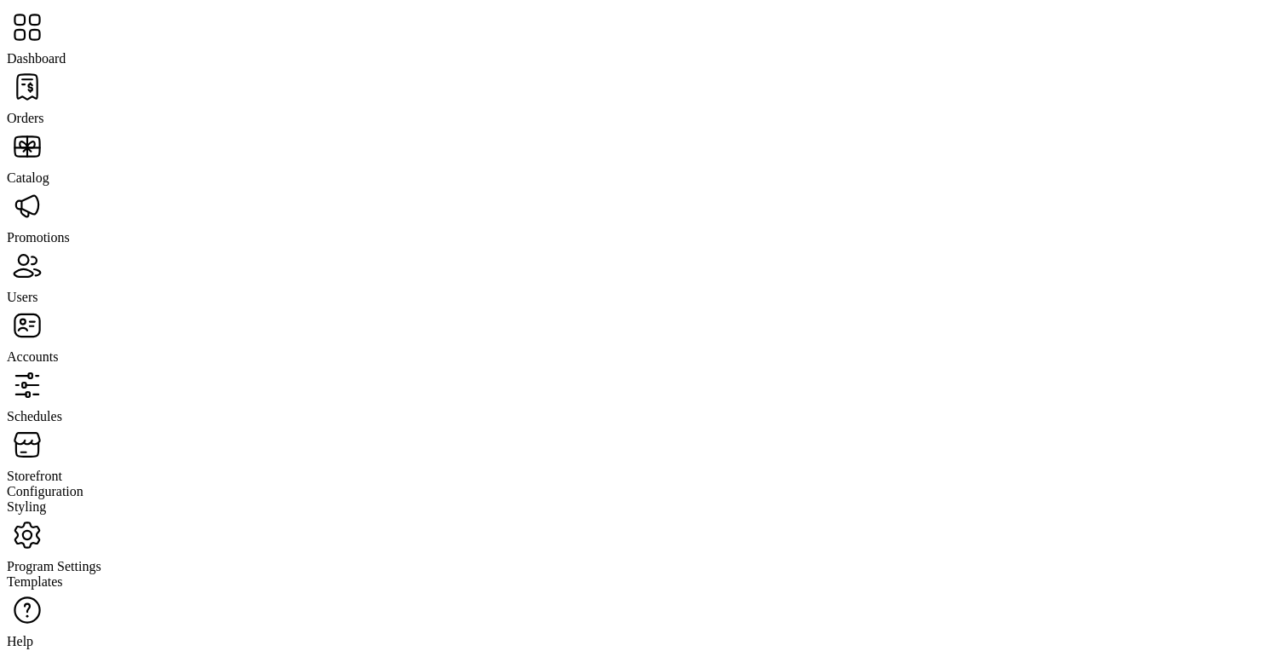
click at [62, 468] on span "Storefront" at bounding box center [34, 475] width 55 height 14
click at [83, 484] on span "Configuration" at bounding box center [45, 491] width 77 height 14
click at [94, 559] on span "Program Settings" at bounding box center [54, 566] width 95 height 14
click at [63, 574] on span "Templates" at bounding box center [35, 581] width 56 height 14
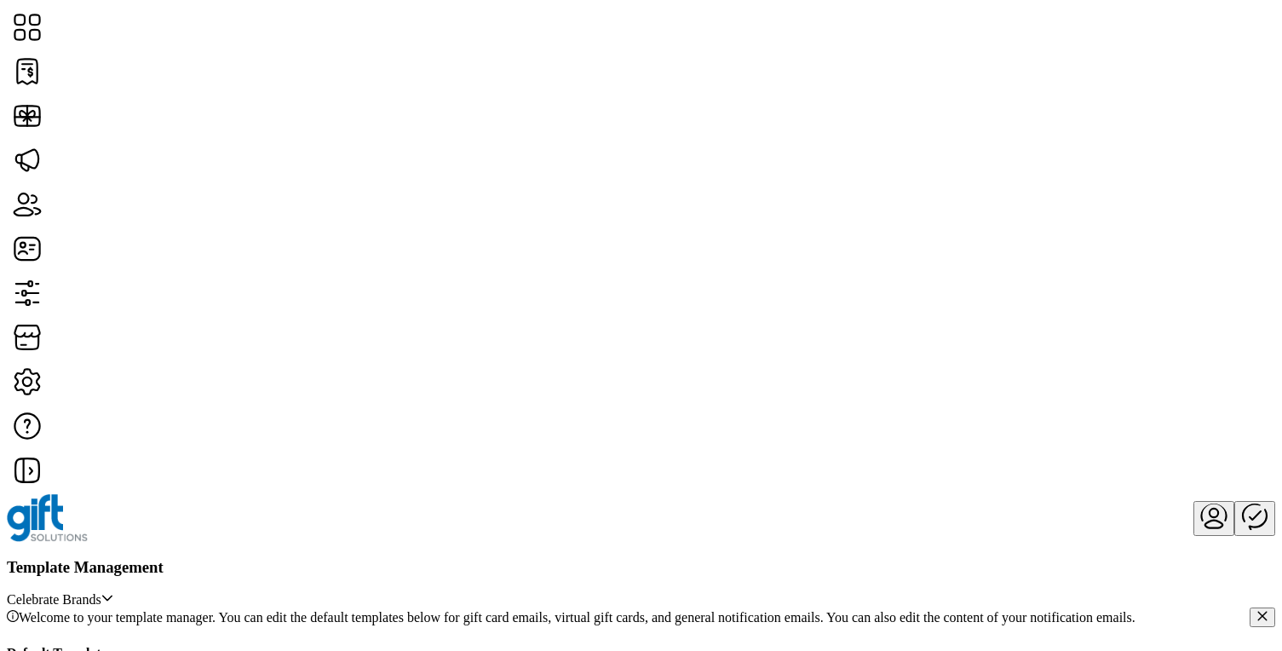
scroll to position [144, 0]
click at [542, 385] on span "Edit Template" at bounding box center [523, 378] width 77 height 14
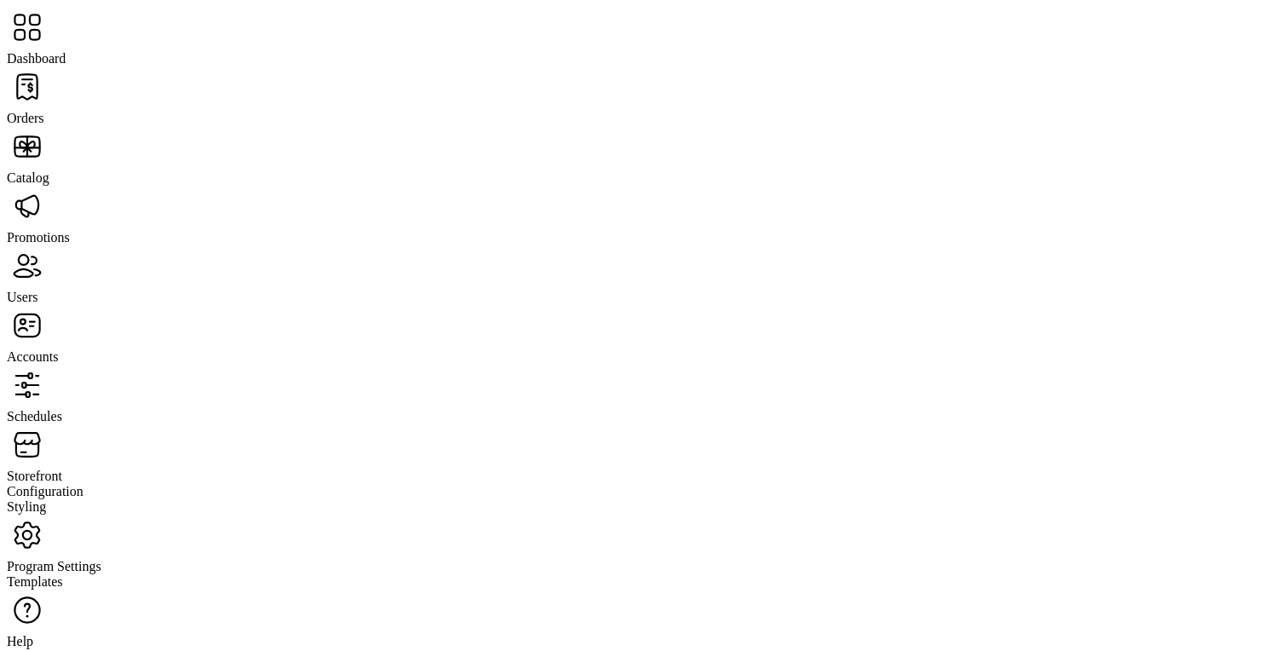
click at [62, 409] on span "Schedules" at bounding box center [34, 416] width 55 height 14
click at [62, 468] on span "Storefront" at bounding box center [34, 475] width 55 height 14
click at [83, 484] on span "Configuration" at bounding box center [45, 491] width 77 height 14
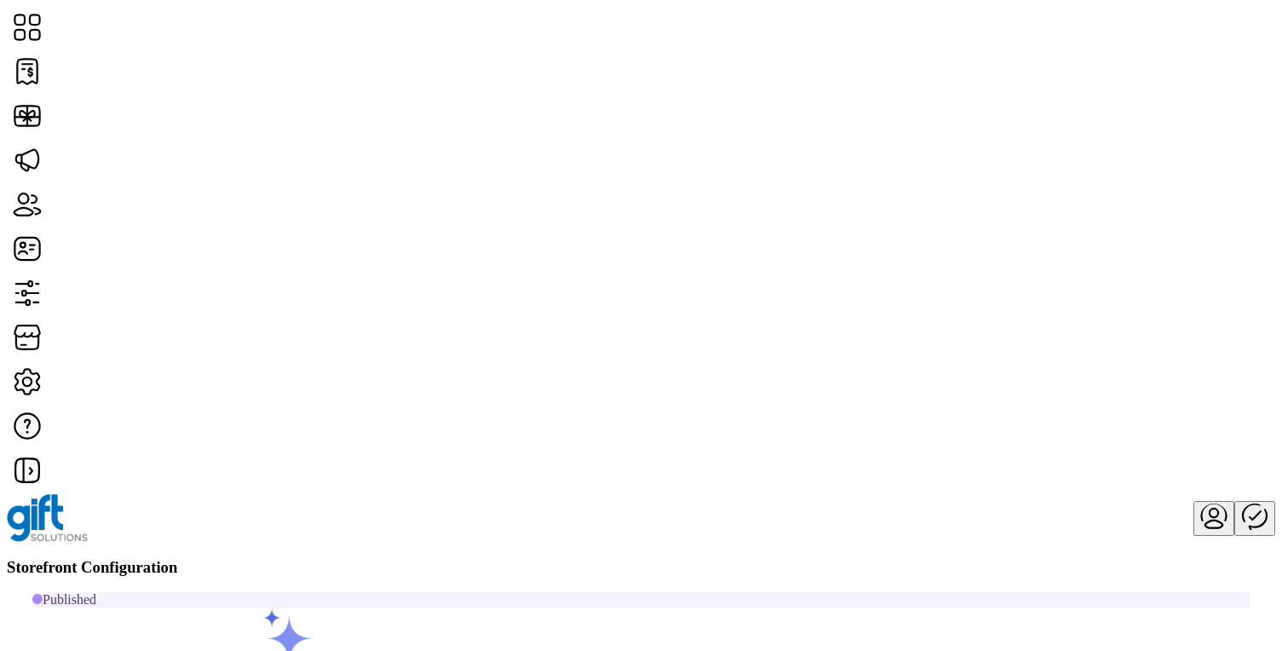
click at [1107, 369] on span "Custom Messaging" at bounding box center [1054, 362] width 105 height 14
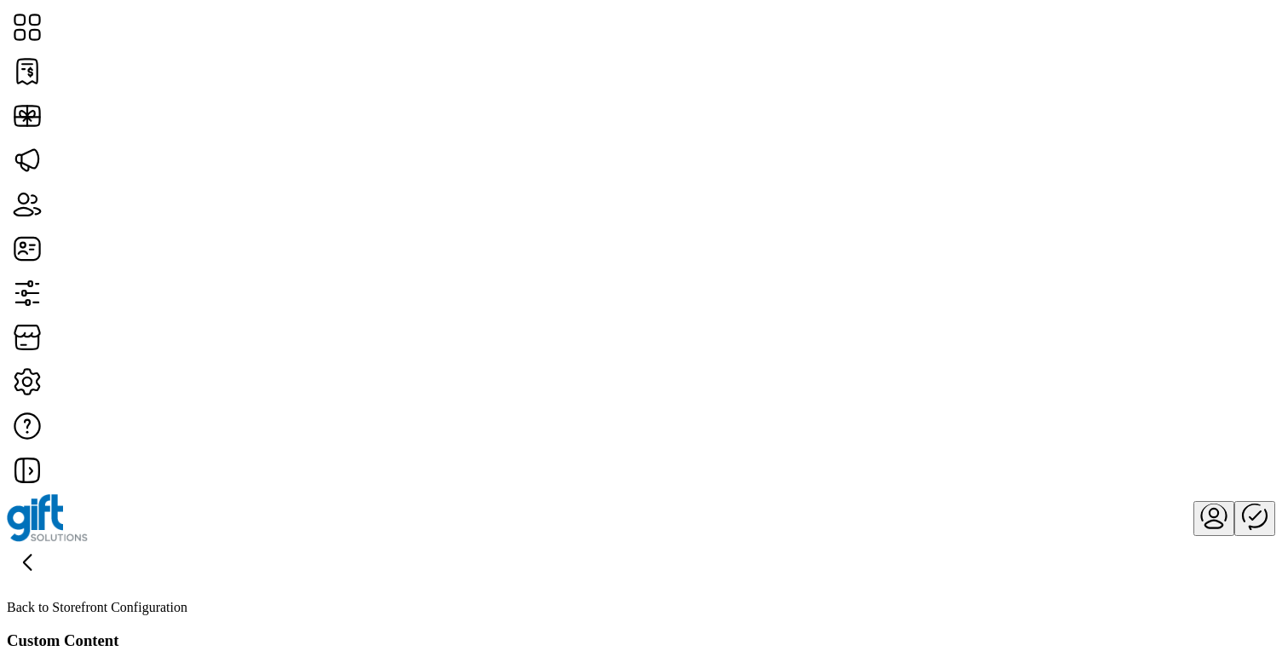
type input "*********"
click at [31, 554] on icon at bounding box center [27, 561] width 7 height 15
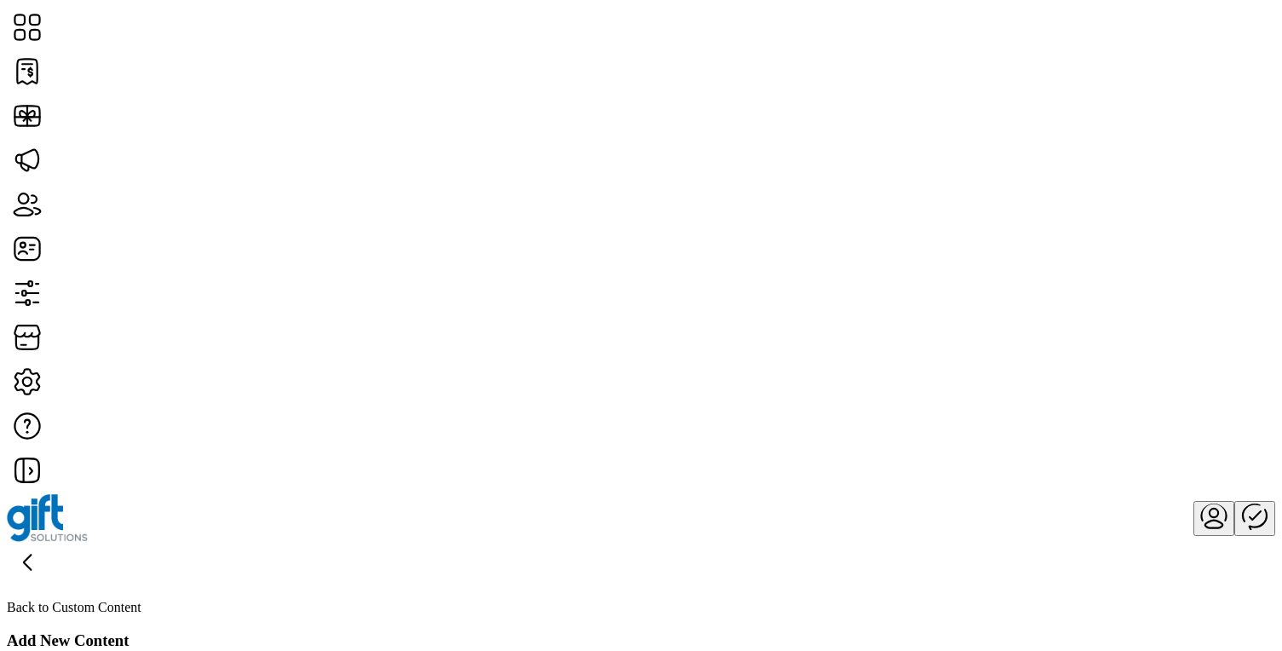
click at [548, 631] on div "Add New Content" at bounding box center [641, 640] width 1268 height 19
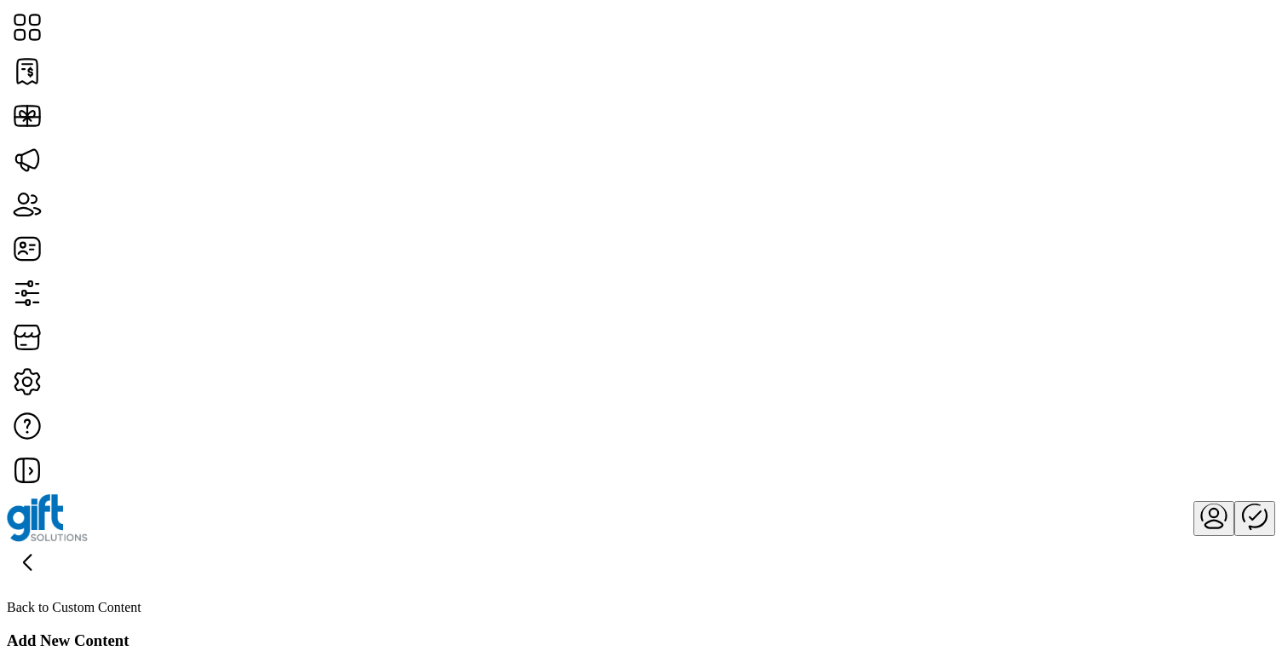
click at [48, 542] on icon at bounding box center [27, 562] width 41 height 41
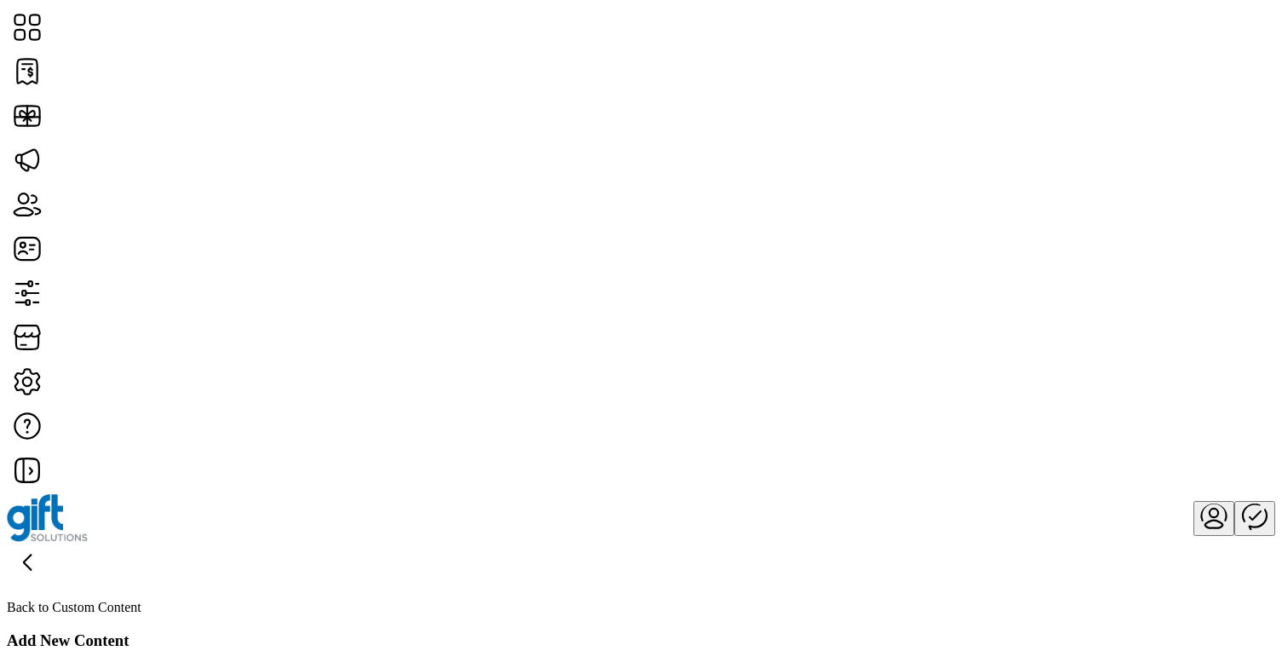
scroll to position [484, 0]
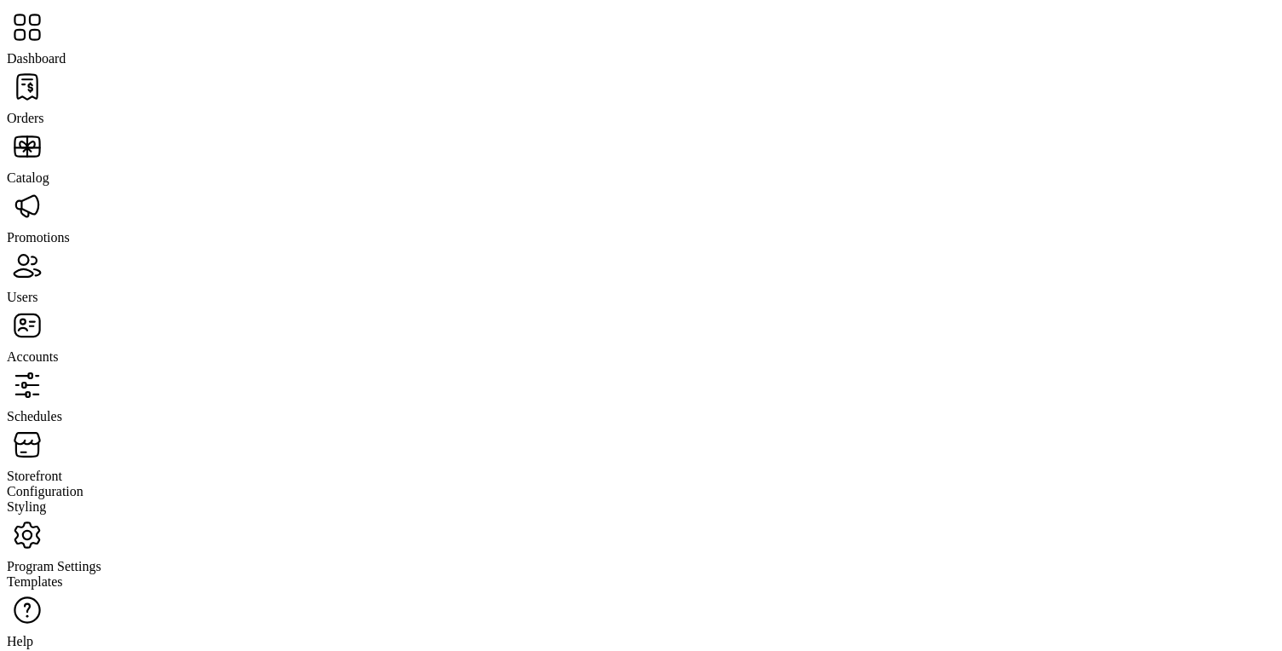
click at [101, 559] on span "Program Settings" at bounding box center [54, 566] width 95 height 14
click at [63, 574] on span "Templates" at bounding box center [35, 581] width 56 height 14
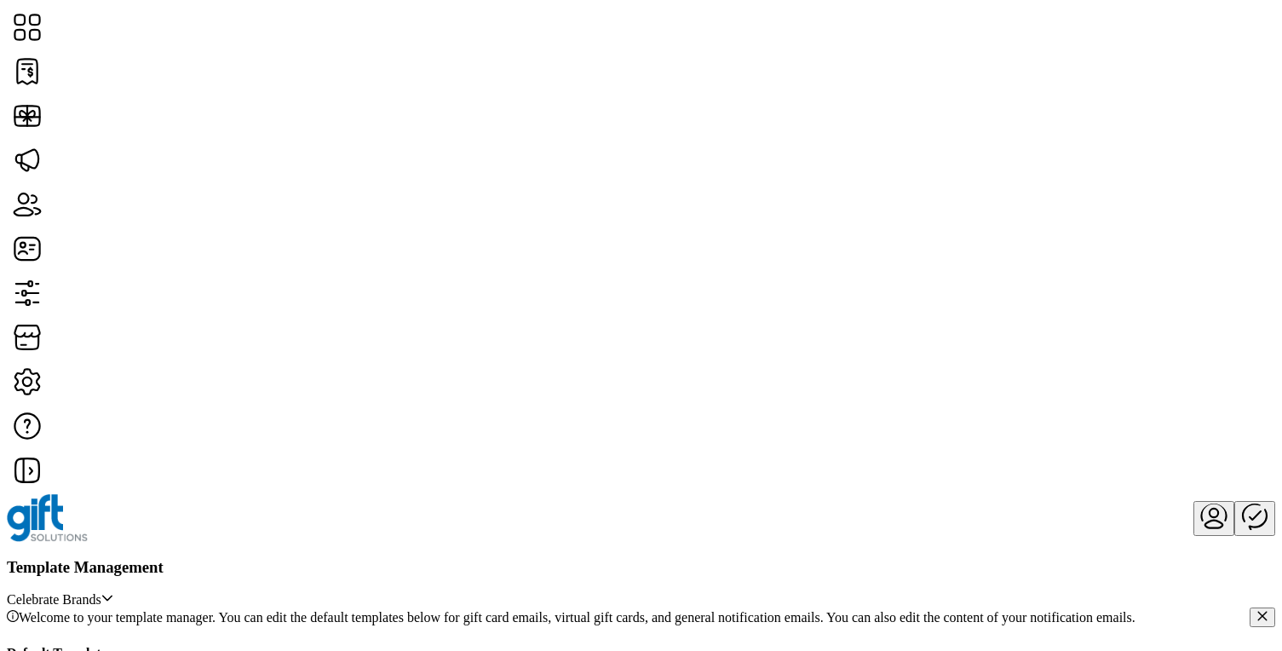
click at [554, 529] on span "Edit Template" at bounding box center [523, 522] width 77 height 14
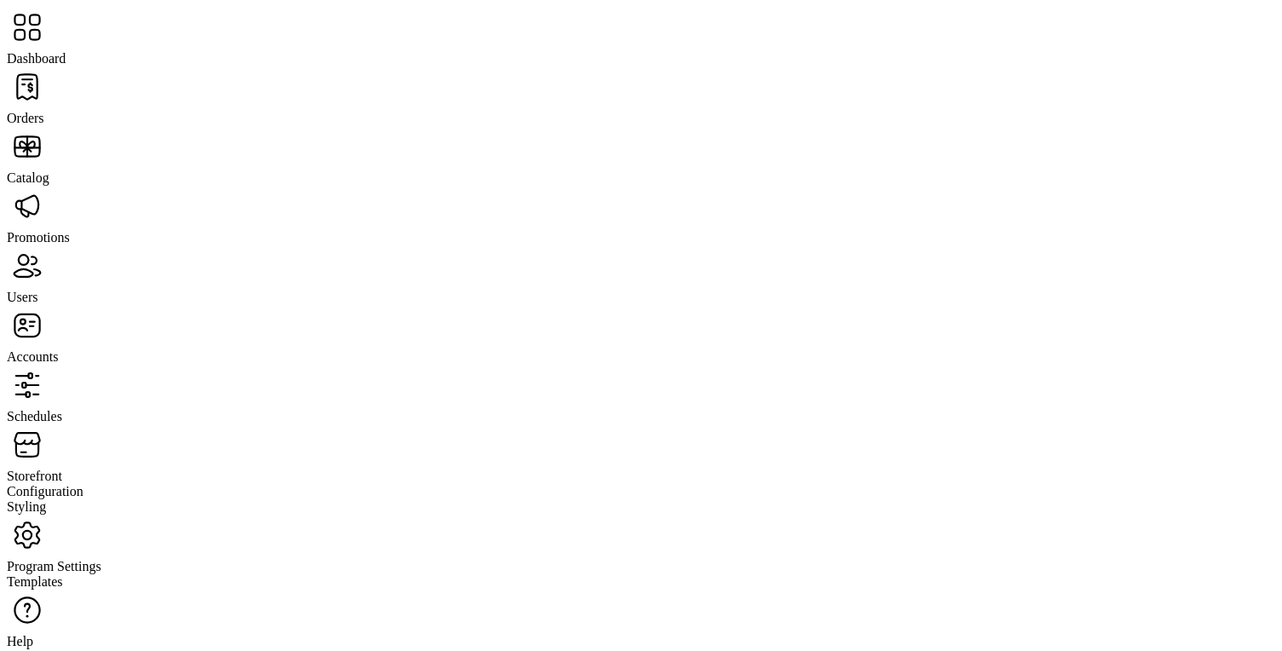
click at [62, 409] on span "Schedules" at bounding box center [34, 416] width 55 height 14
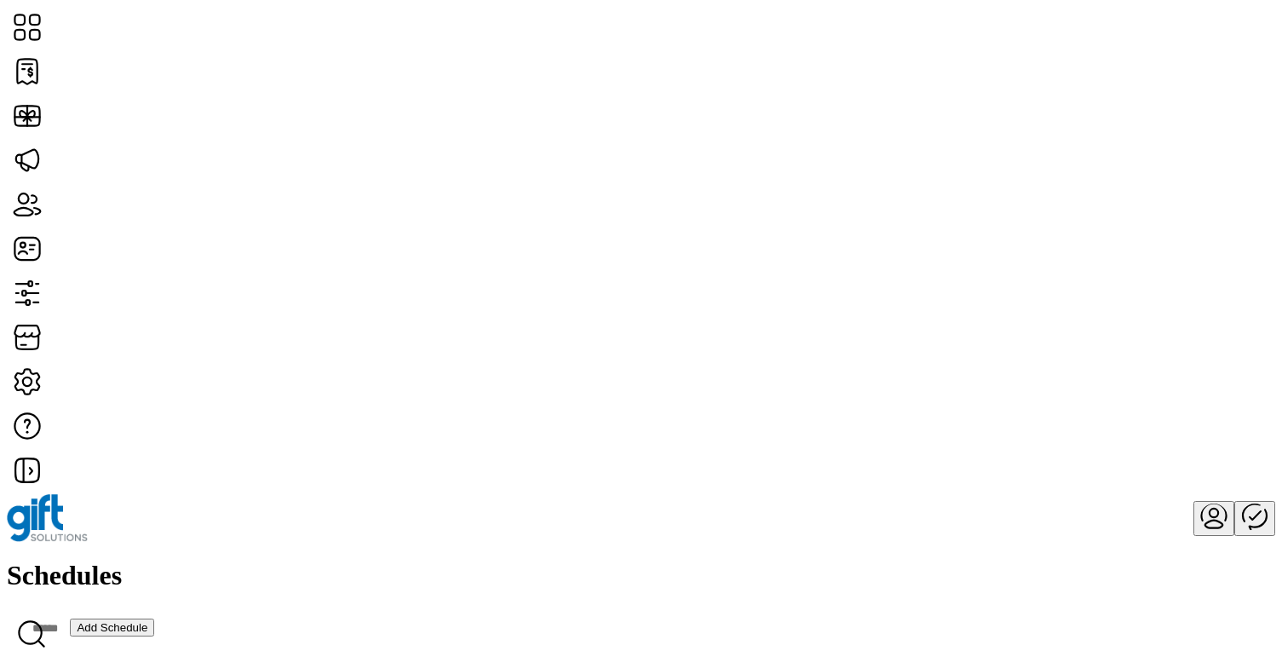
click at [607, 559] on div "Schedules Add Schedule" at bounding box center [641, 602] width 1268 height 87
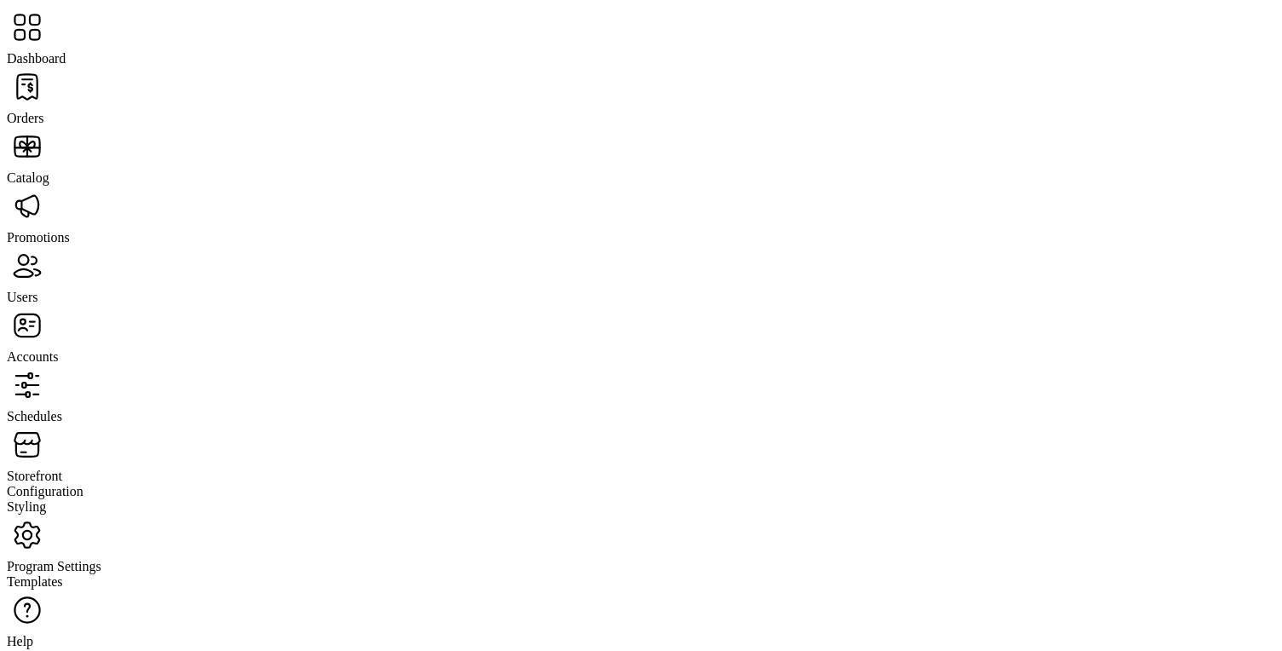
click at [62, 468] on span "Storefront" at bounding box center [34, 475] width 55 height 14
click at [83, 484] on span "Configuration" at bounding box center [45, 491] width 77 height 14
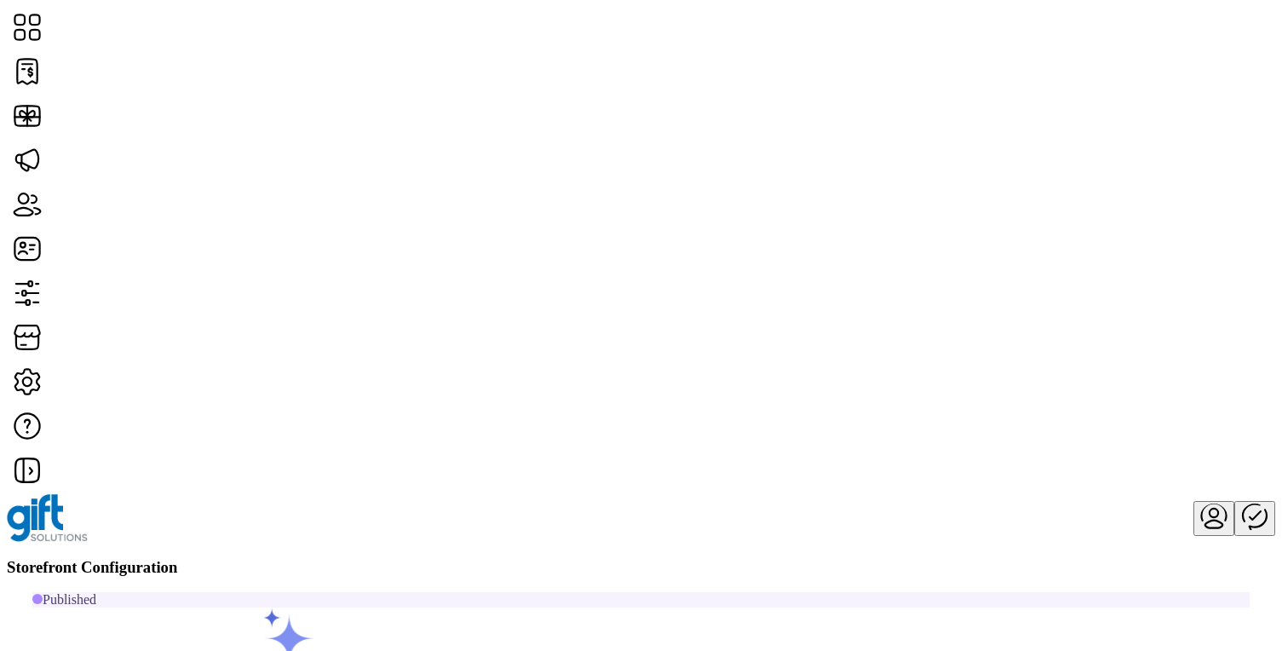
click at [525, 558] on div "Storefront Configuration" at bounding box center [641, 567] width 1268 height 19
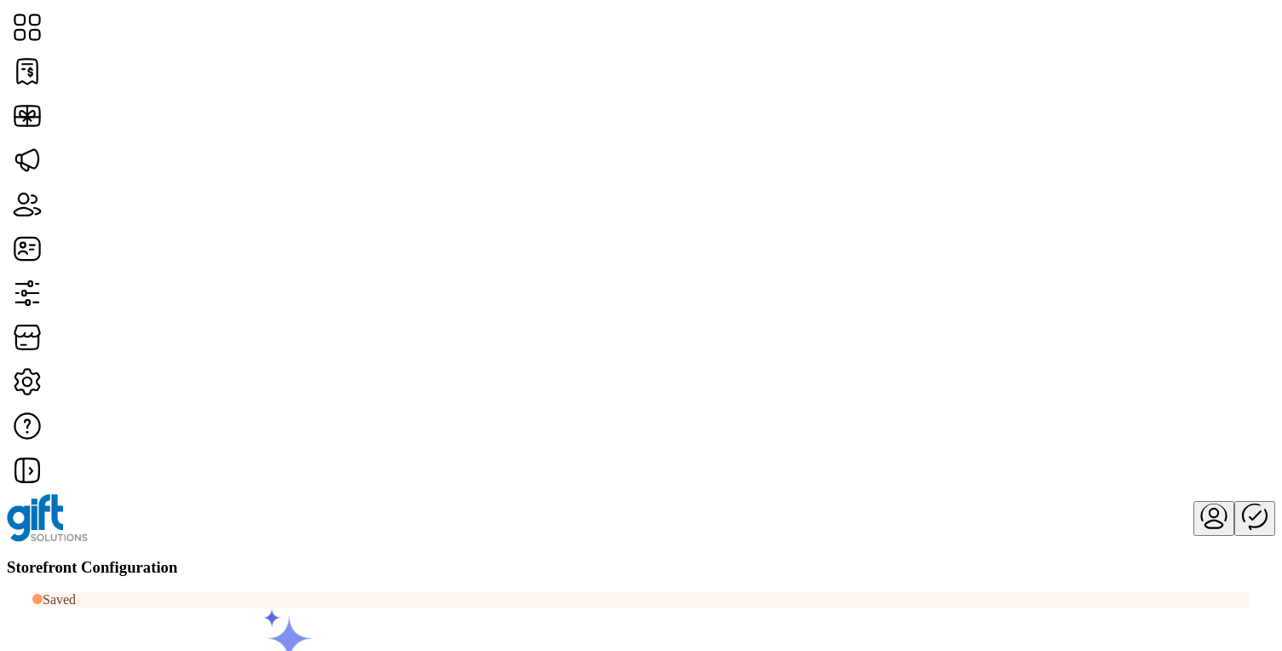
click at [1117, 369] on span "Custom Messaging" at bounding box center [1064, 362] width 105 height 14
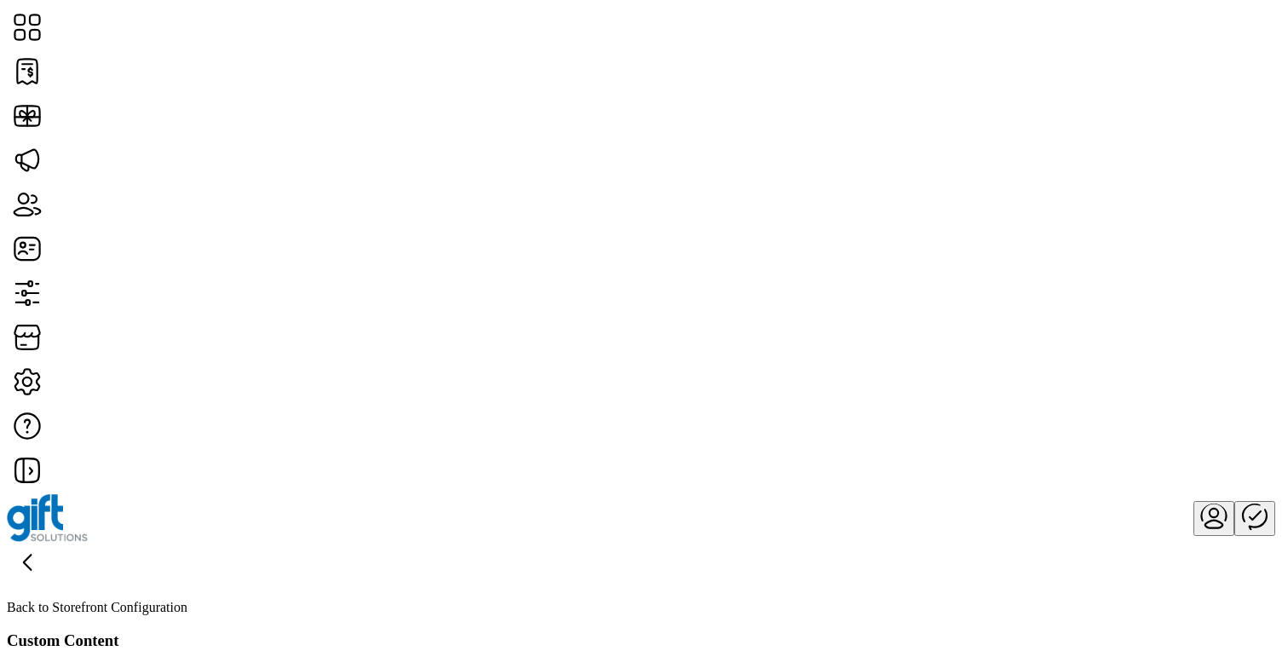
type input "**********"
click at [710, 631] on div "Custom Content Add Custom Content" at bounding box center [641, 657] width 1268 height 53
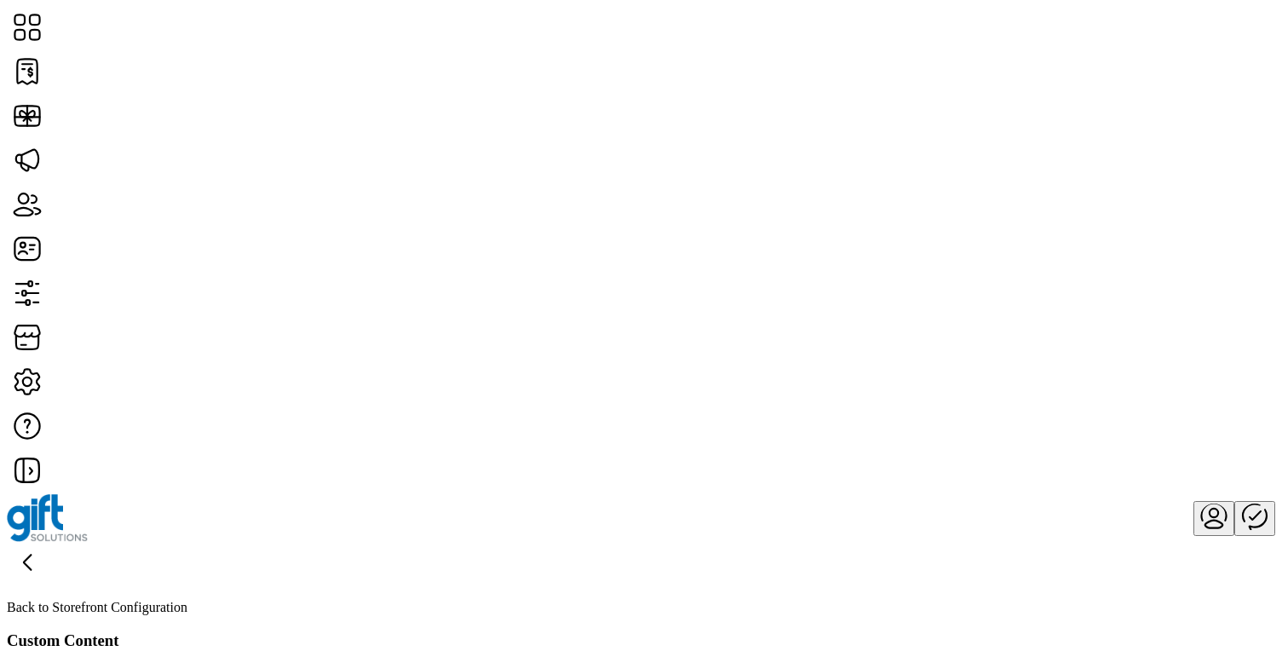
click at [48, 542] on icon at bounding box center [27, 562] width 41 height 41
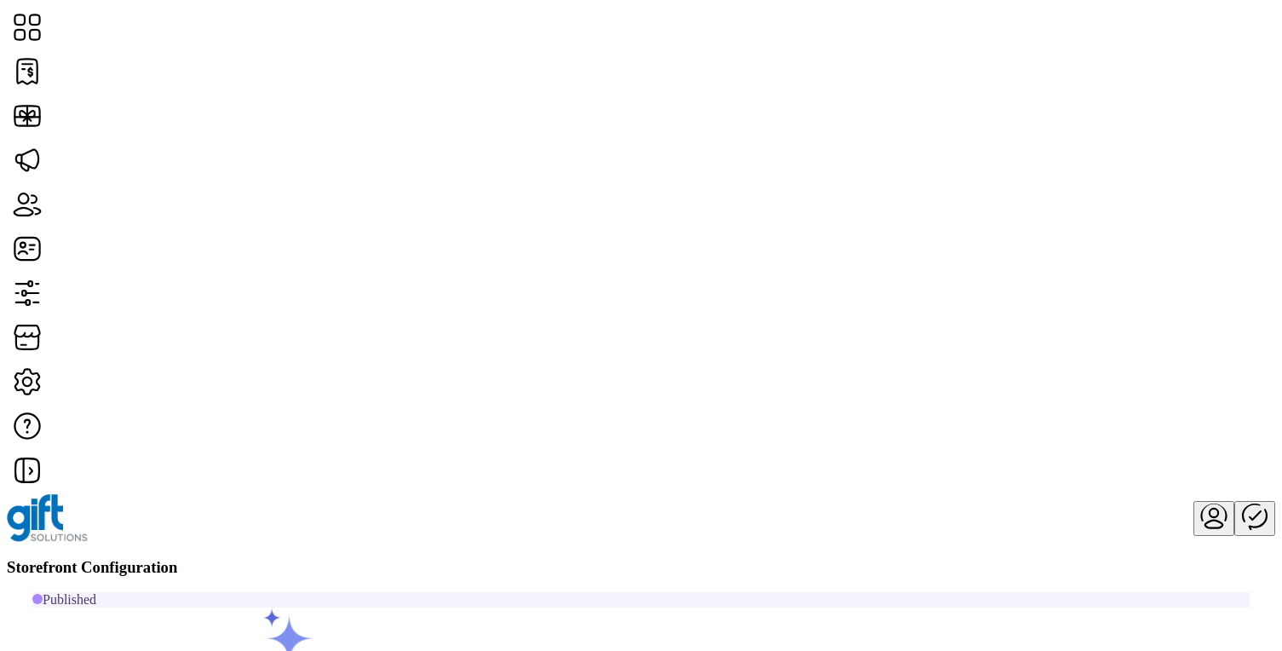
click at [1098, 355] on span "Card Display Settings" at bounding box center [1061, 348] width 119 height 14
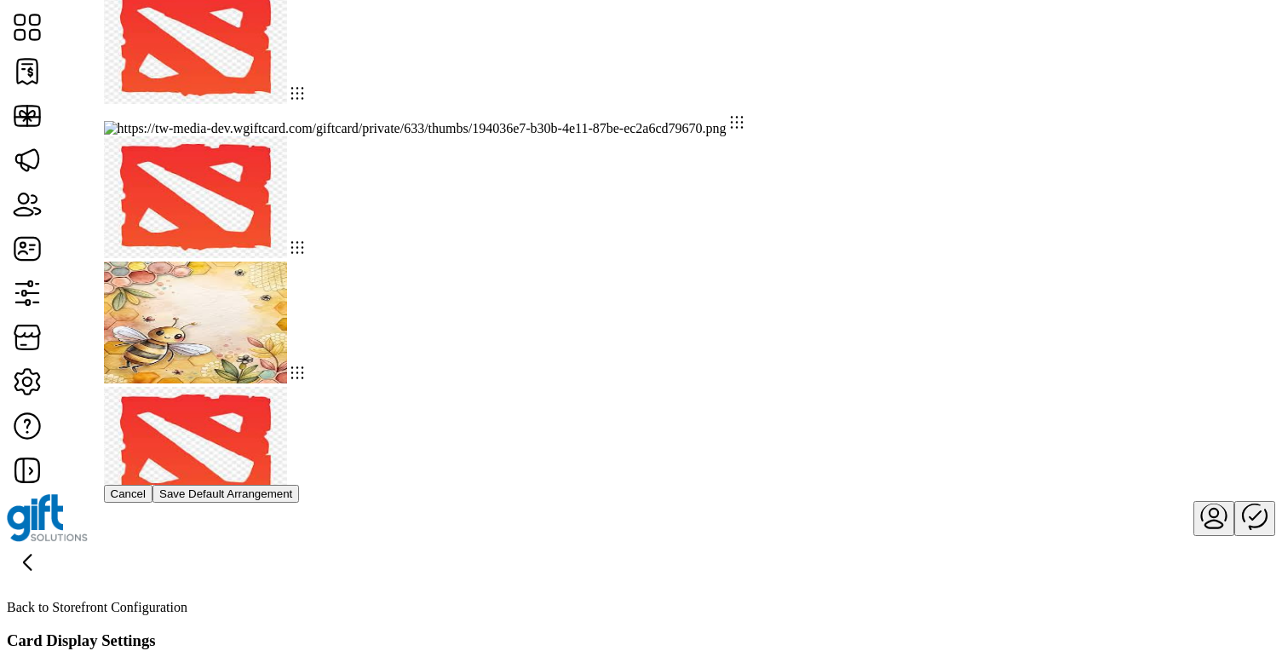
drag, startPoint x: 557, startPoint y: 410, endPoint x: 1132, endPoint y: 2, distance: 704.8
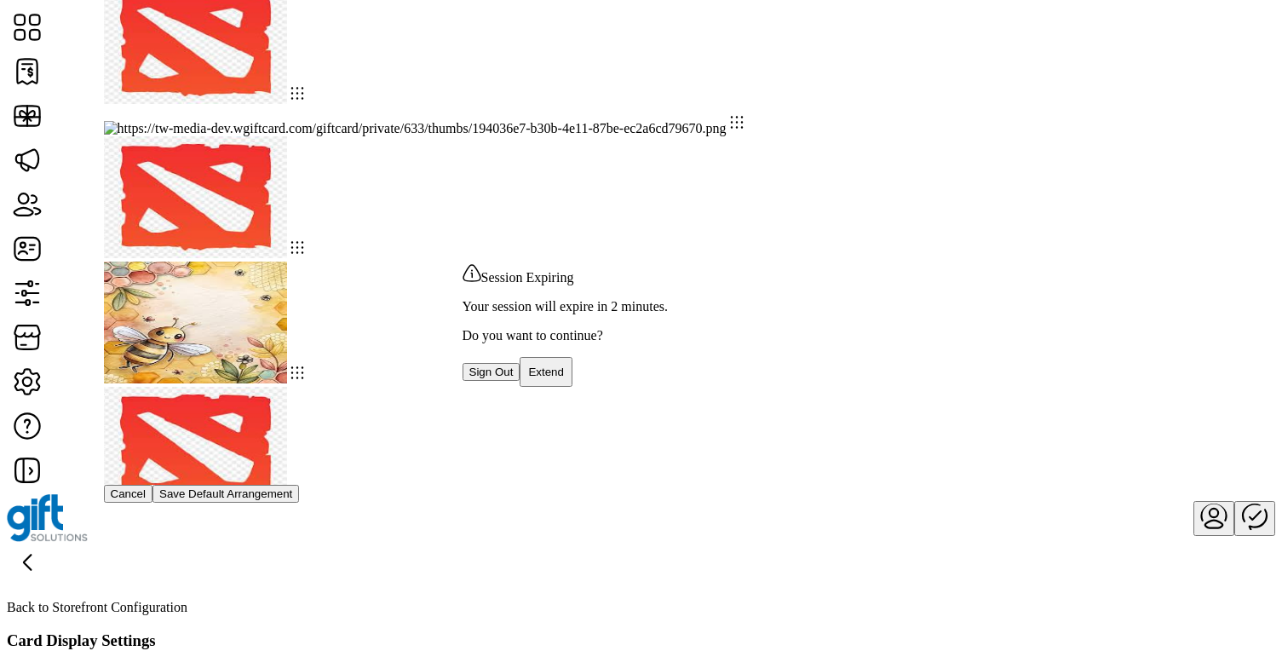
click at [564, 378] on span "Extend" at bounding box center [546, 371] width 36 height 13
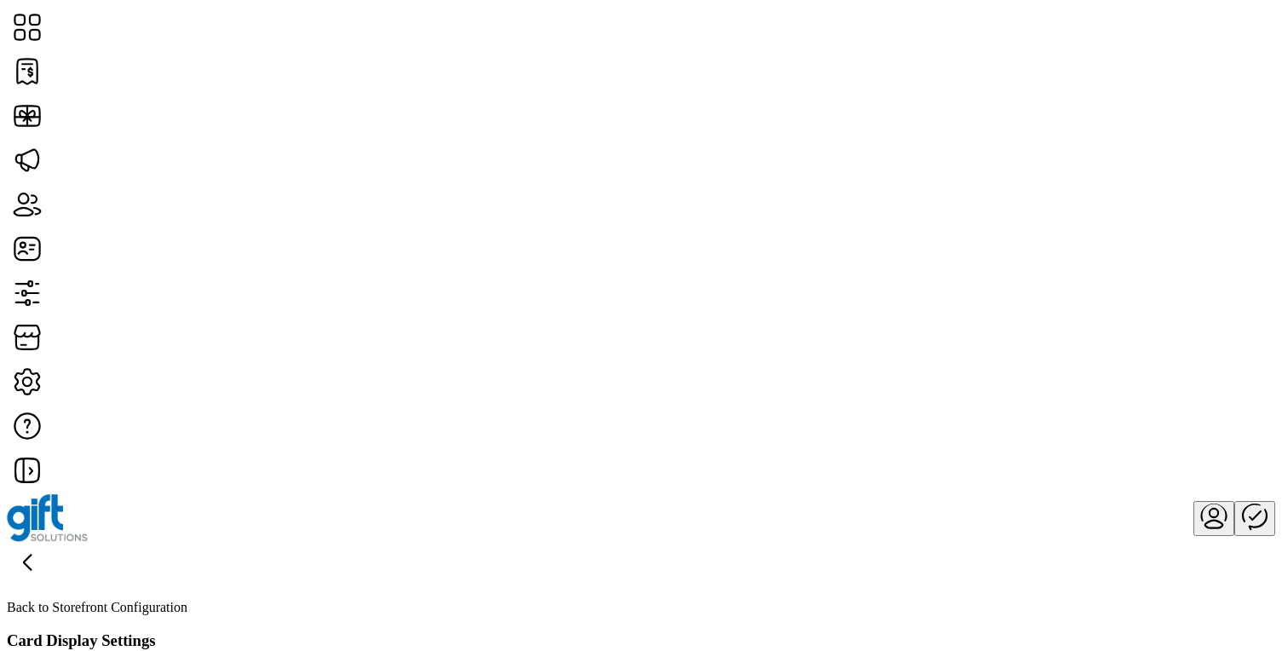
scroll to position [241, 0]
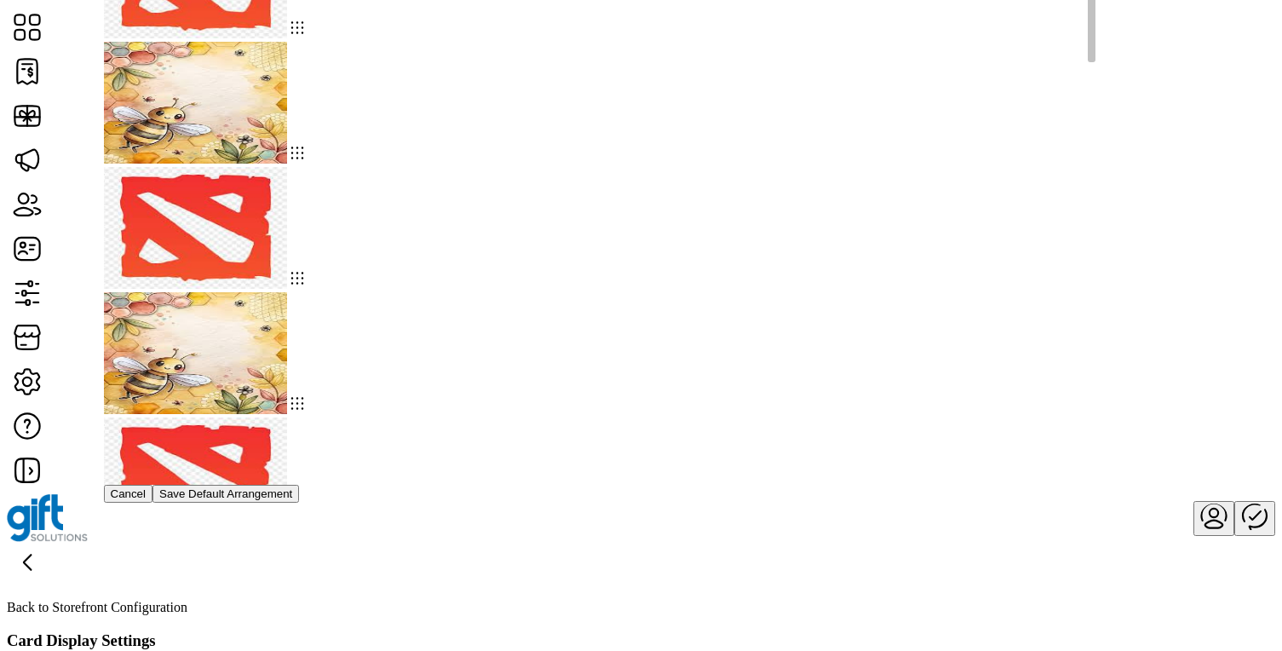
scroll to position [266, 0]
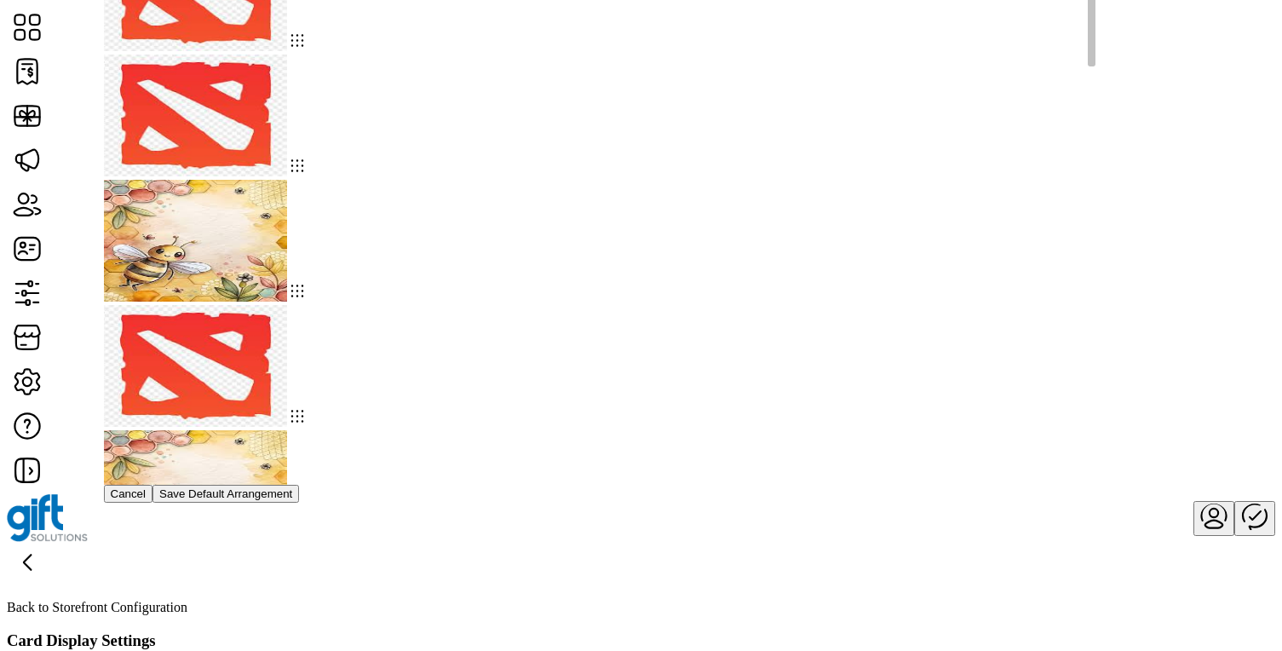
scroll to position [0, 0]
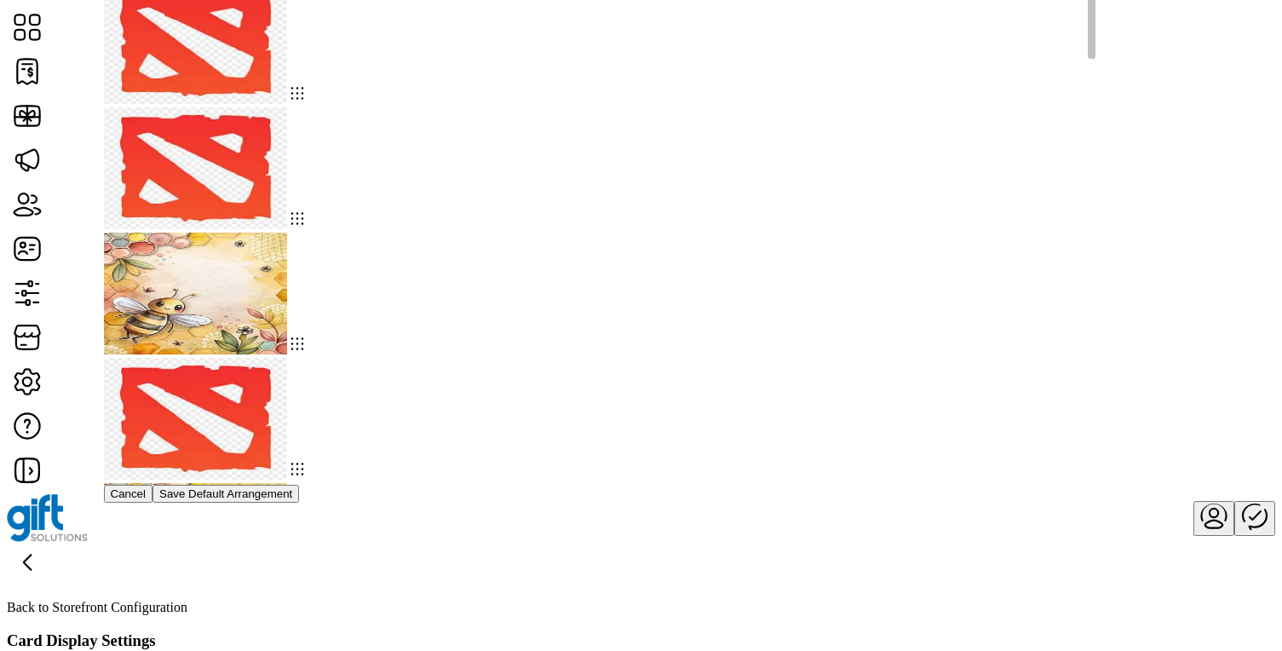
click at [287, 139] on img at bounding box center [195, 168] width 183 height 122
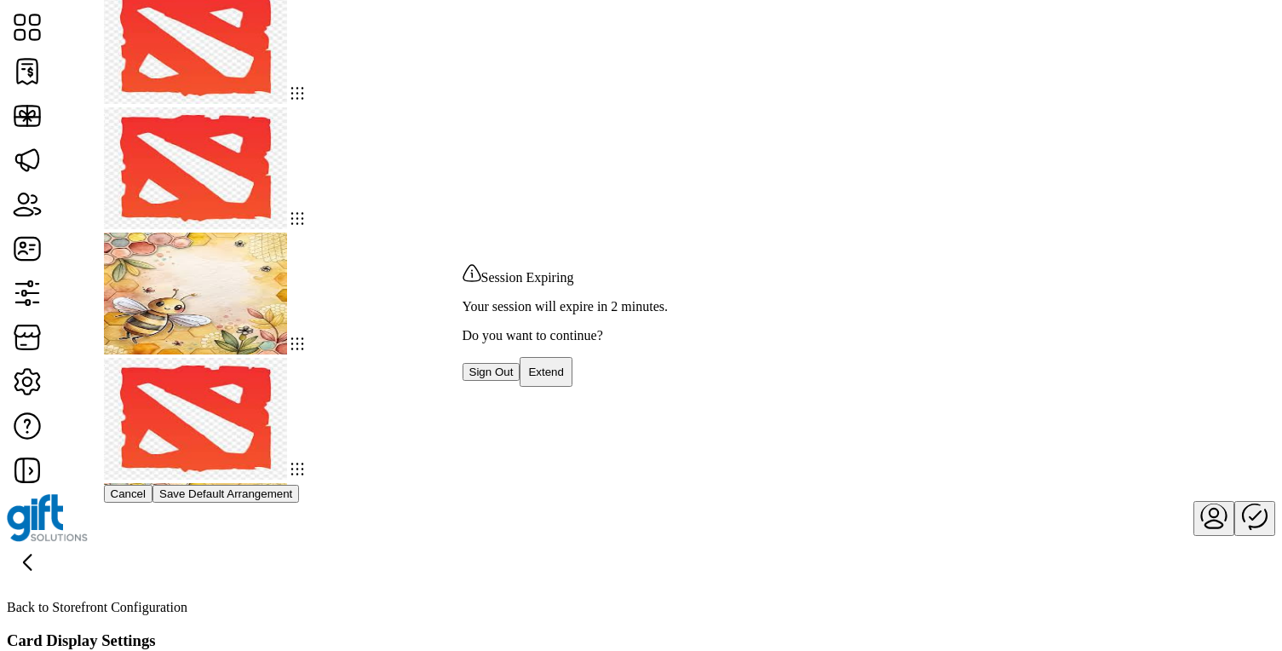
click at [564, 378] on span "Extend" at bounding box center [546, 371] width 36 height 13
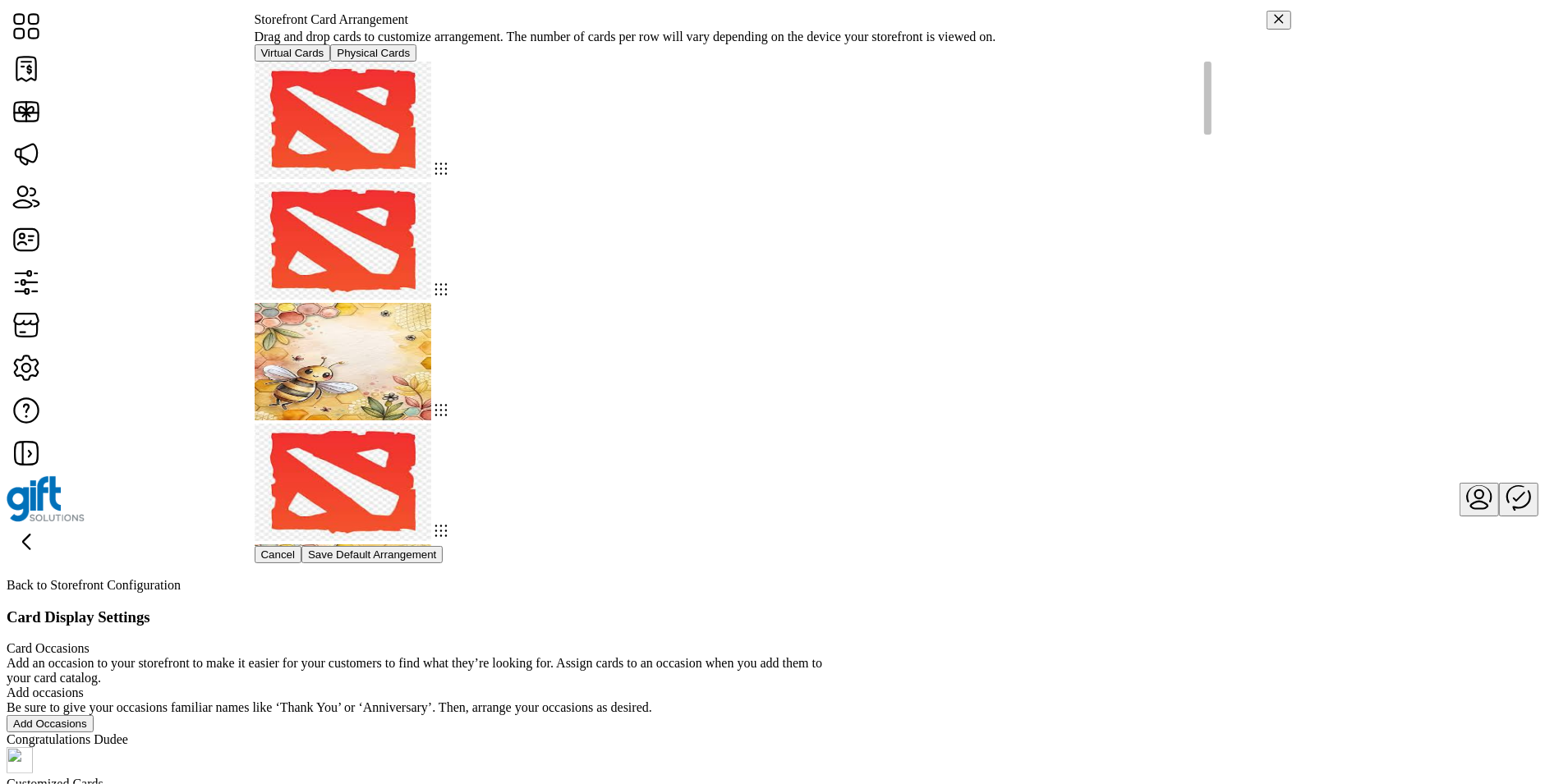
click at [431, 303] on img at bounding box center [342, 362] width 176 height 118
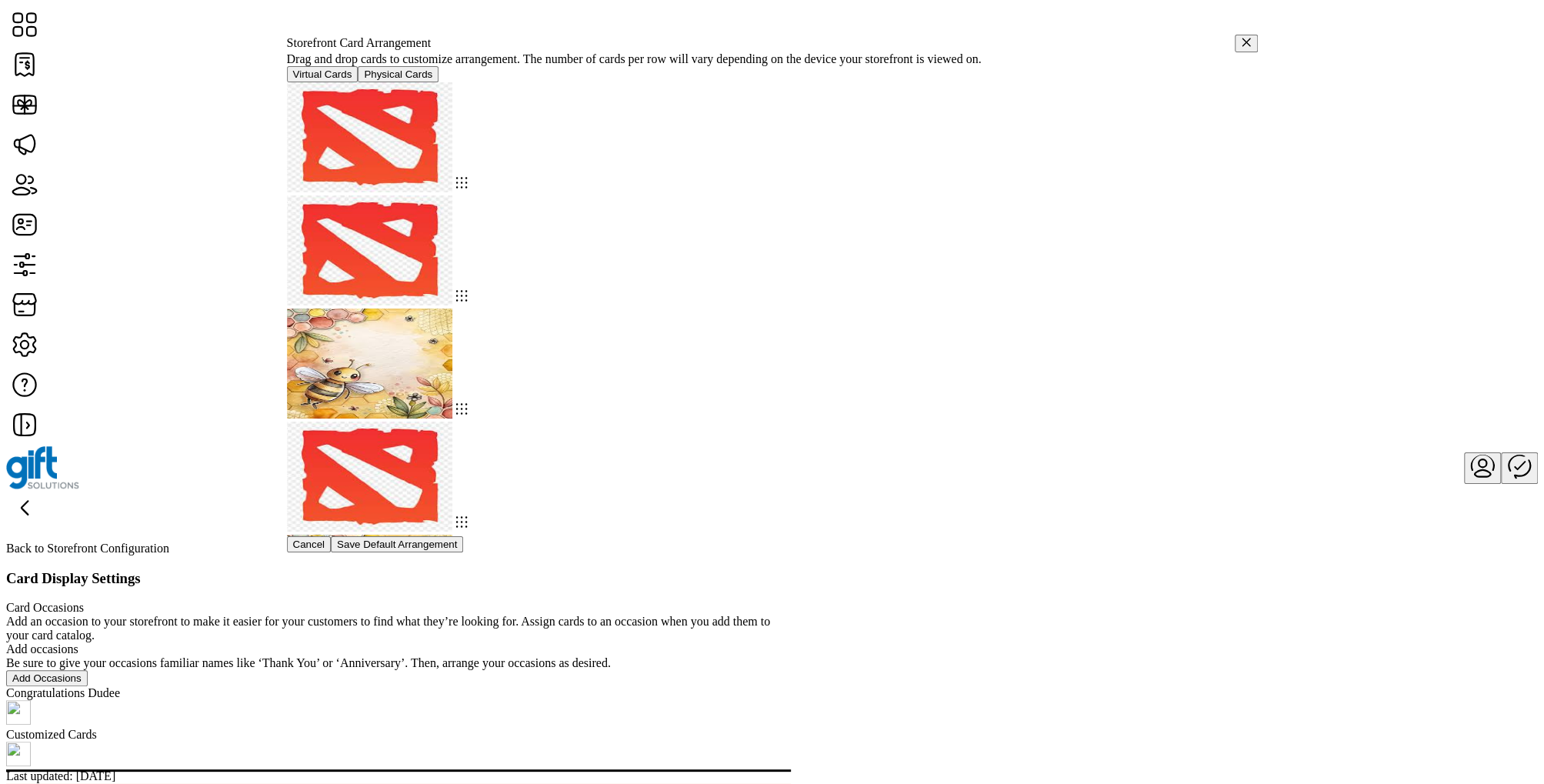
click at [1157, 48] on icon "button" at bounding box center [1247, 42] width 11 height 11
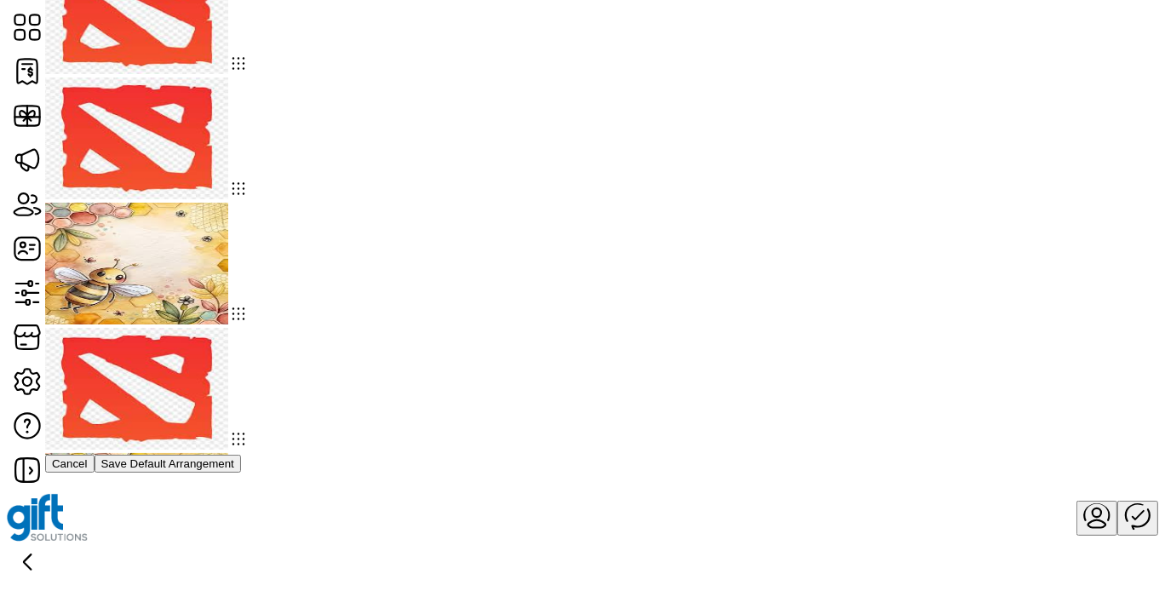
drag, startPoint x: 476, startPoint y: 184, endPoint x: 1027, endPoint y: 11, distance: 577.4
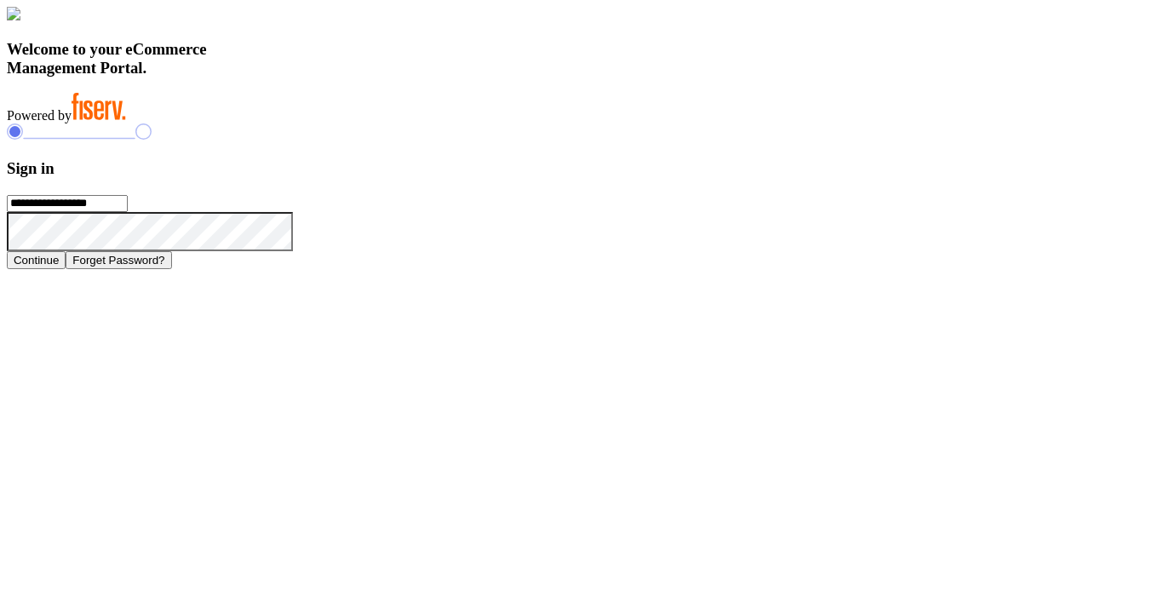
click at [66, 269] on button "Continue" at bounding box center [36, 260] width 59 height 18
